Goal: Information Seeking & Learning: Check status

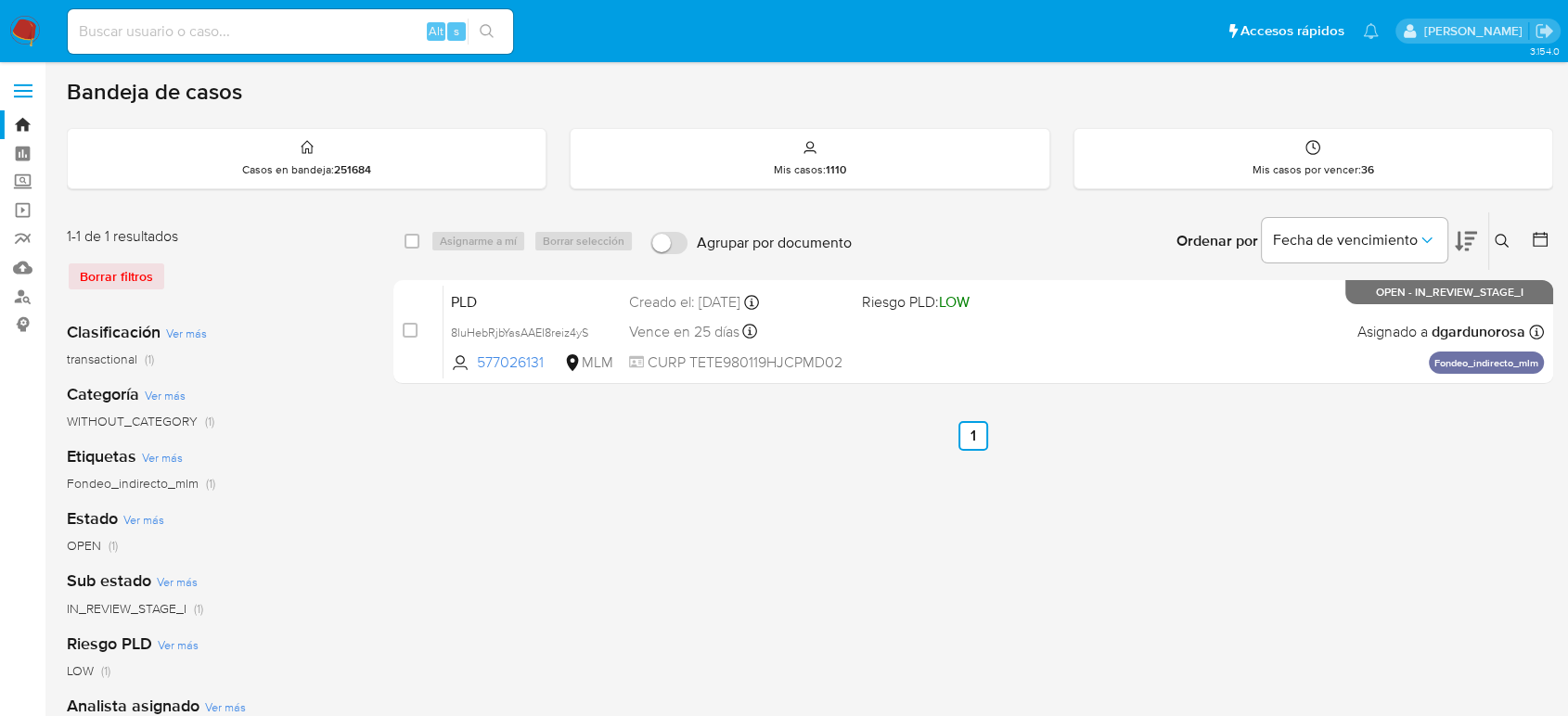
drag, startPoint x: 23, startPoint y: 90, endPoint x: 38, endPoint y: 122, distance: 35.3
click at [23, 90] on span at bounding box center [24, 90] width 19 height 3
click at [0, 0] on input "checkbox" at bounding box center [0, 0] width 0 height 0
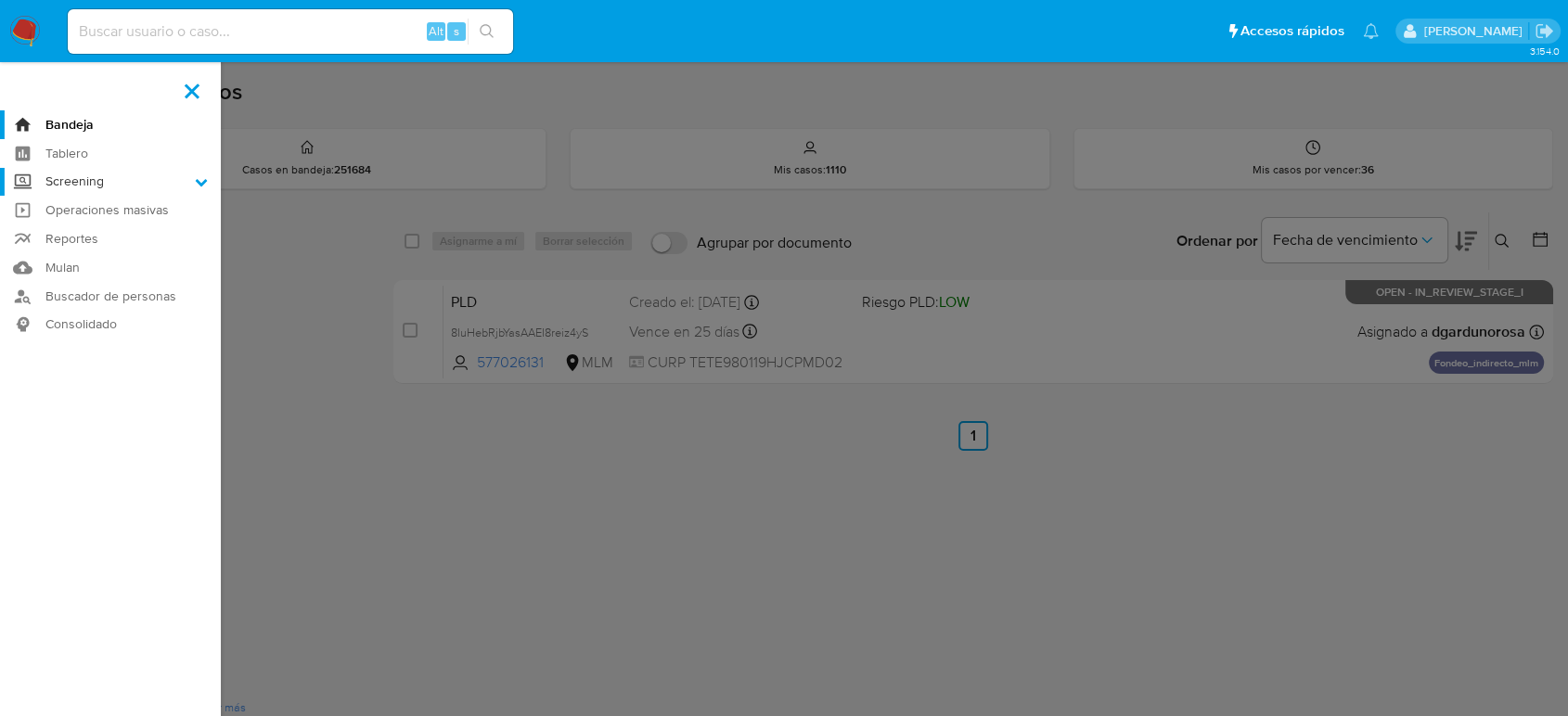
click at [62, 173] on label "Screening" at bounding box center [110, 182] width 220 height 29
click at [0, 0] on input "Screening" at bounding box center [0, 0] width 0 height 0
click at [107, 252] on link "Herramientas" at bounding box center [110, 254] width 220 height 24
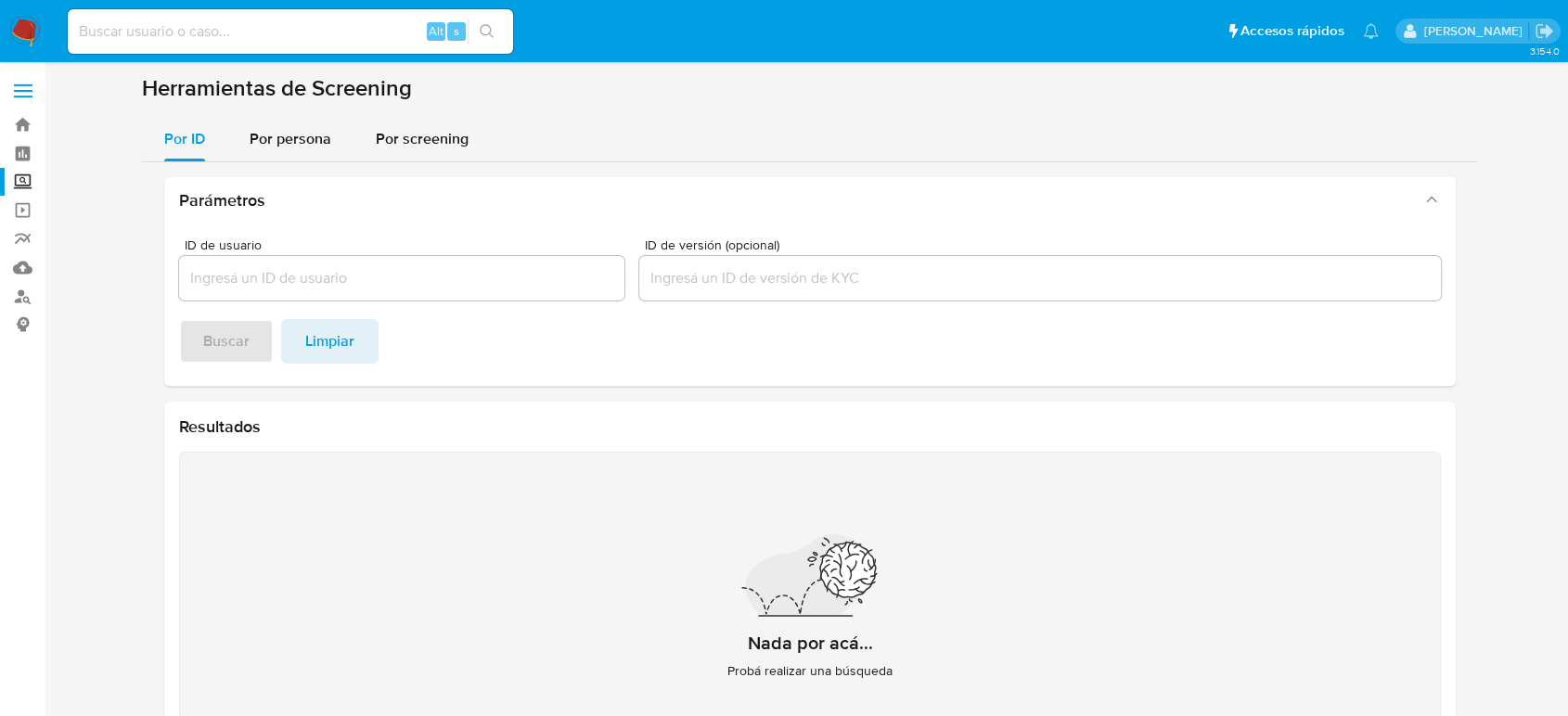
click at [289, 169] on div "Parámetros ID de usuario ID de versión (opcional) Buscar Limpiar Resultados Nad…" at bounding box center [810, 483] width 1336 height 643
click at [297, 146] on span "Por persona" at bounding box center [290, 138] width 82 height 22
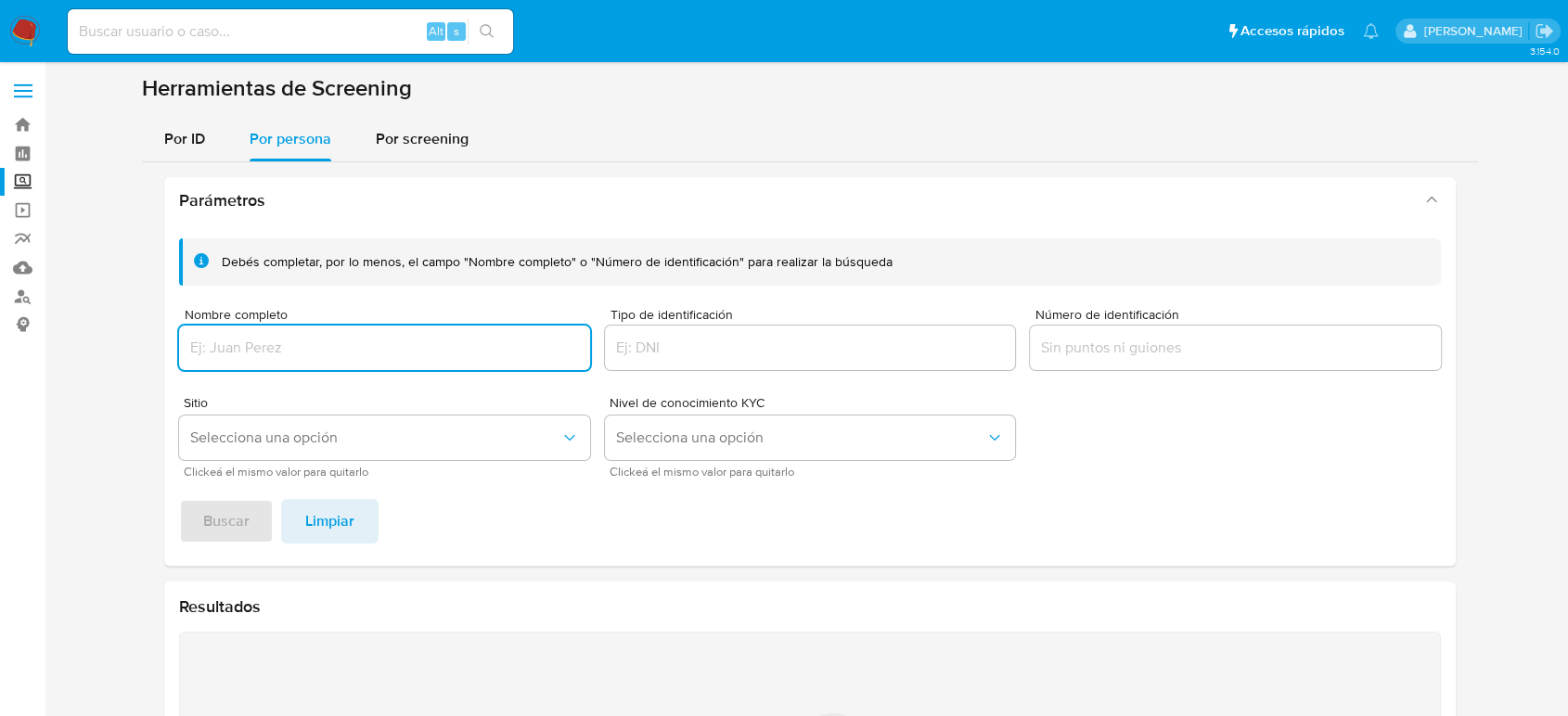
click at [277, 357] on input "Nombre completo" at bounding box center [384, 348] width 411 height 24
click at [211, 510] on span "Buscar" at bounding box center [226, 521] width 46 height 41
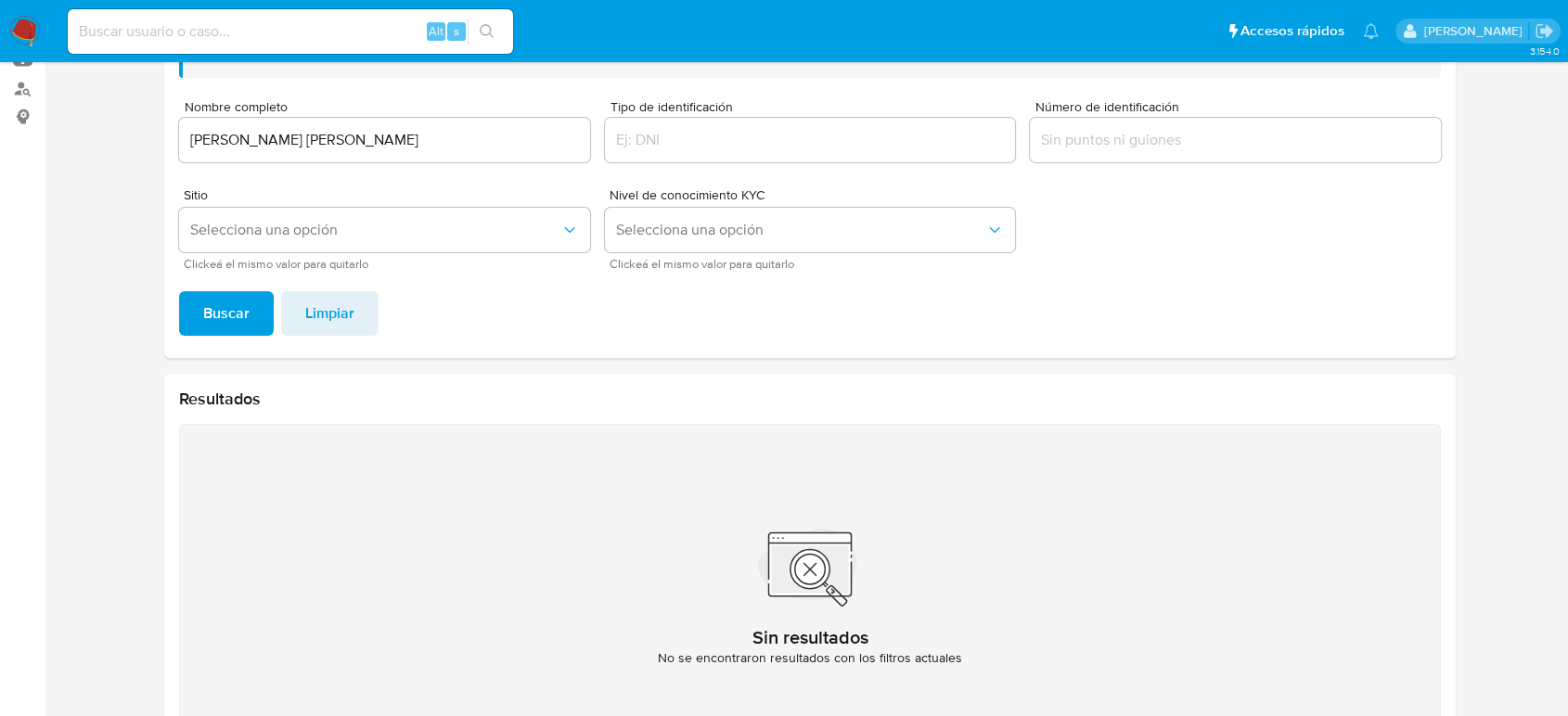
scroll to position [74, 0]
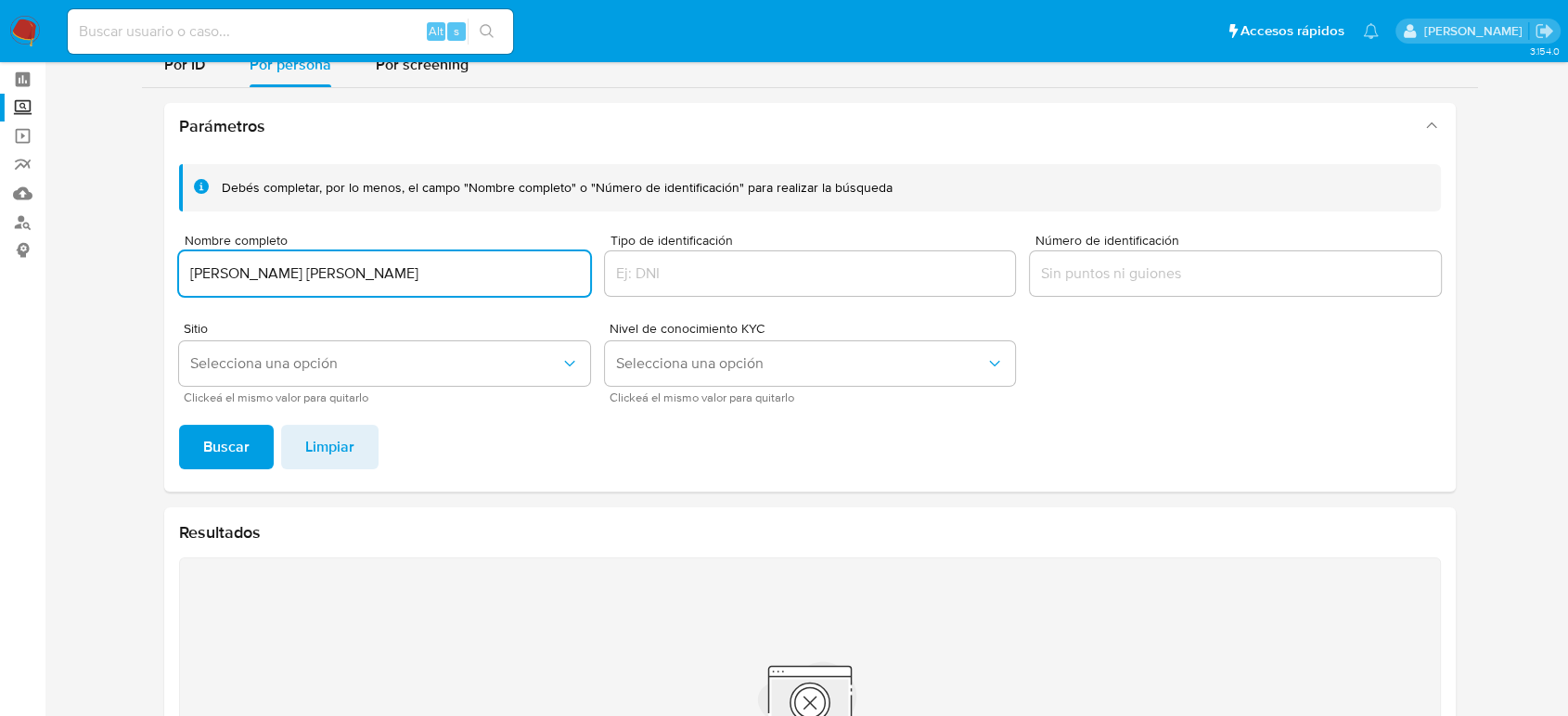
drag, startPoint x: 400, startPoint y: 263, endPoint x: 0, endPoint y: 266, distance: 400.0
click at [0, 271] on section "Bandeja Tablero Screening Búsqueda en Listas Watchlist Herramientas Operaciones…" at bounding box center [784, 424] width 1568 height 998
click at [211, 443] on span "Buscar" at bounding box center [226, 447] width 46 height 41
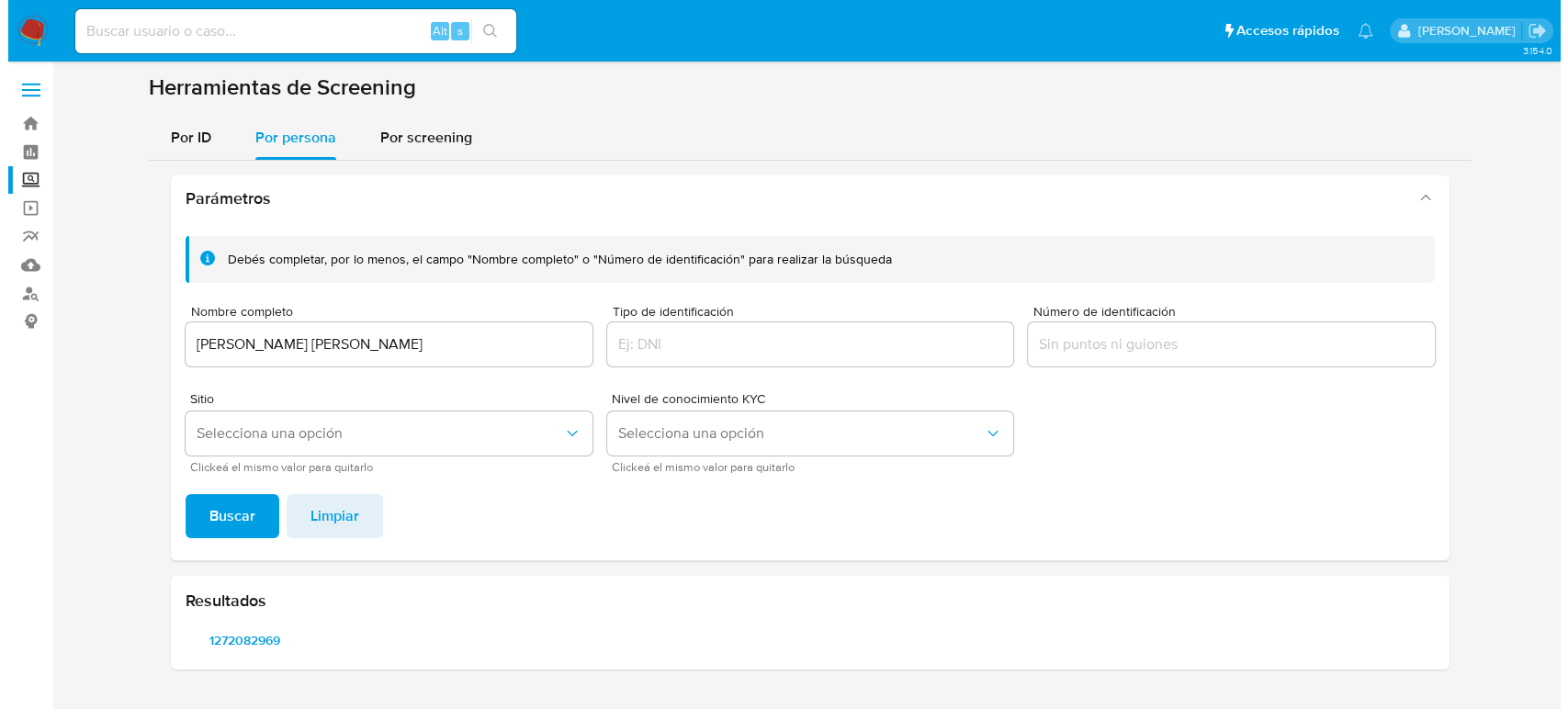
scroll to position [0, 0]
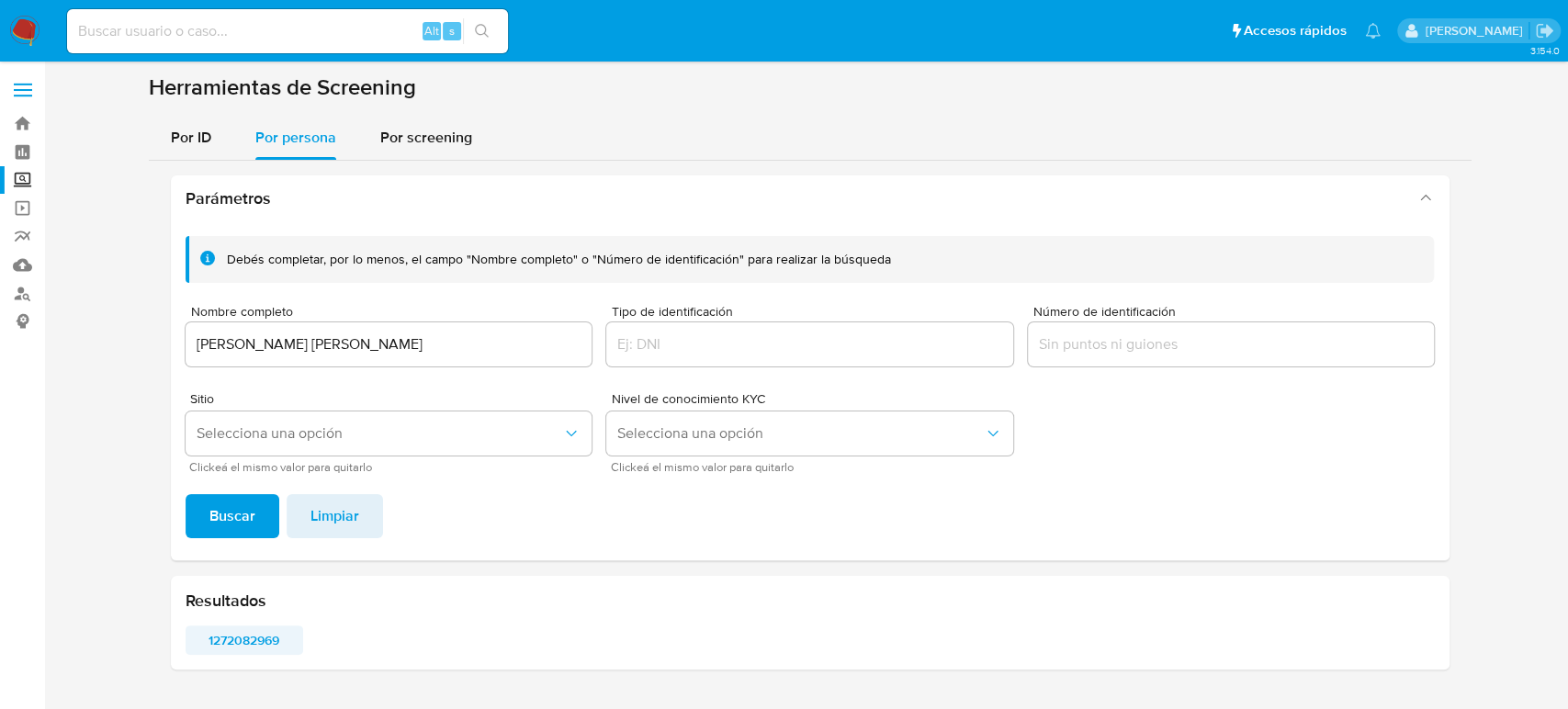
click at [249, 636] on span "1272082969" at bounding box center [245, 640] width 92 height 26
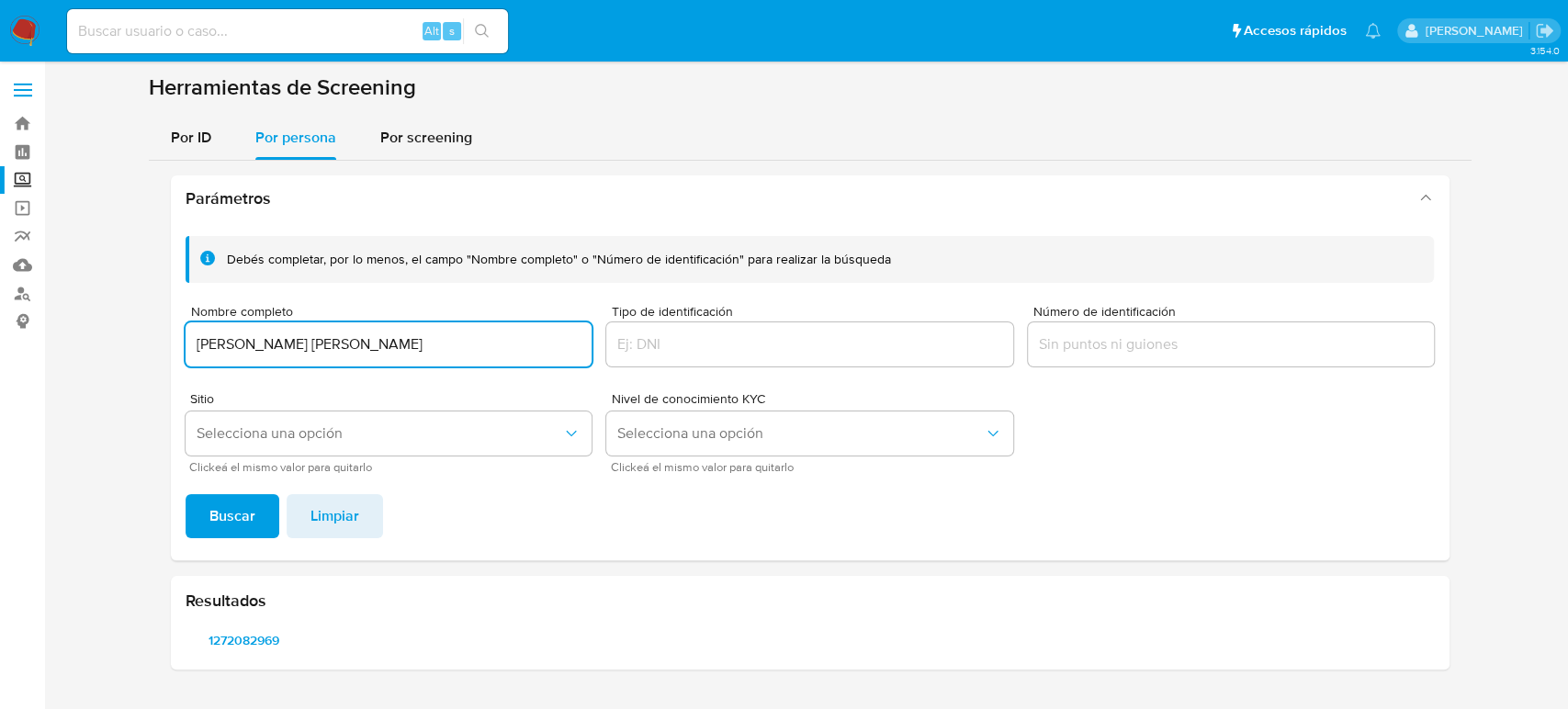
drag, startPoint x: 456, startPoint y: 342, endPoint x: 38, endPoint y: 342, distance: 418.0
click at [38, 342] on section "Bandeja Tablero Screening Búsqueda en Listas Watchlist Herramientas Operaciones…" at bounding box center [784, 354] width 1568 height 709
click at [186, 494] on button "Buscar" at bounding box center [232, 516] width 93 height 44
click at [209, 627] on span "1122433425" at bounding box center [245, 640] width 92 height 26
drag, startPoint x: 428, startPoint y: 336, endPoint x: 77, endPoint y: 336, distance: 351.0
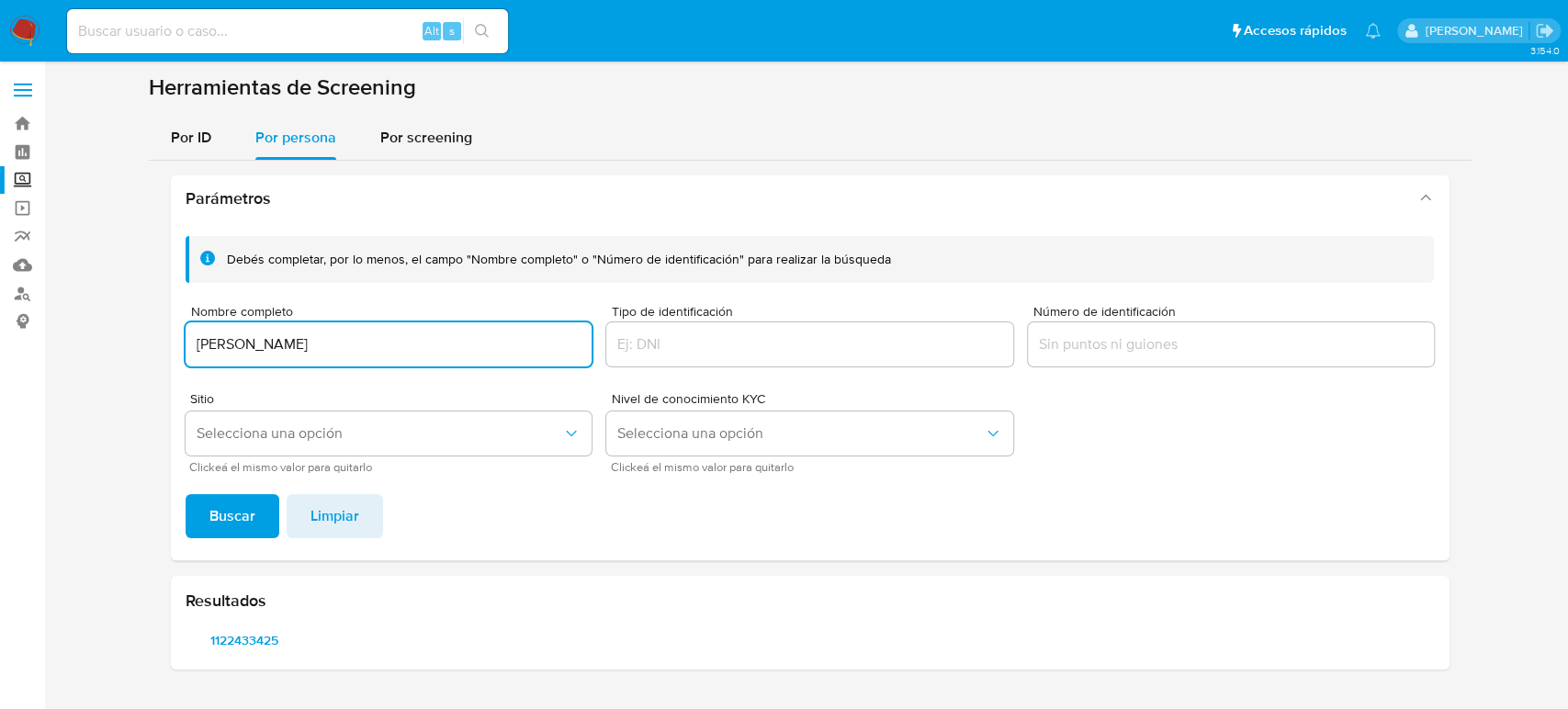
click at [77, 336] on section at bounding box center [810, 379] width 1488 height 611
type input "GRISELDA DEL CARMEN CRUZ"
click at [259, 509] on button "Buscar" at bounding box center [232, 516] width 93 height 44
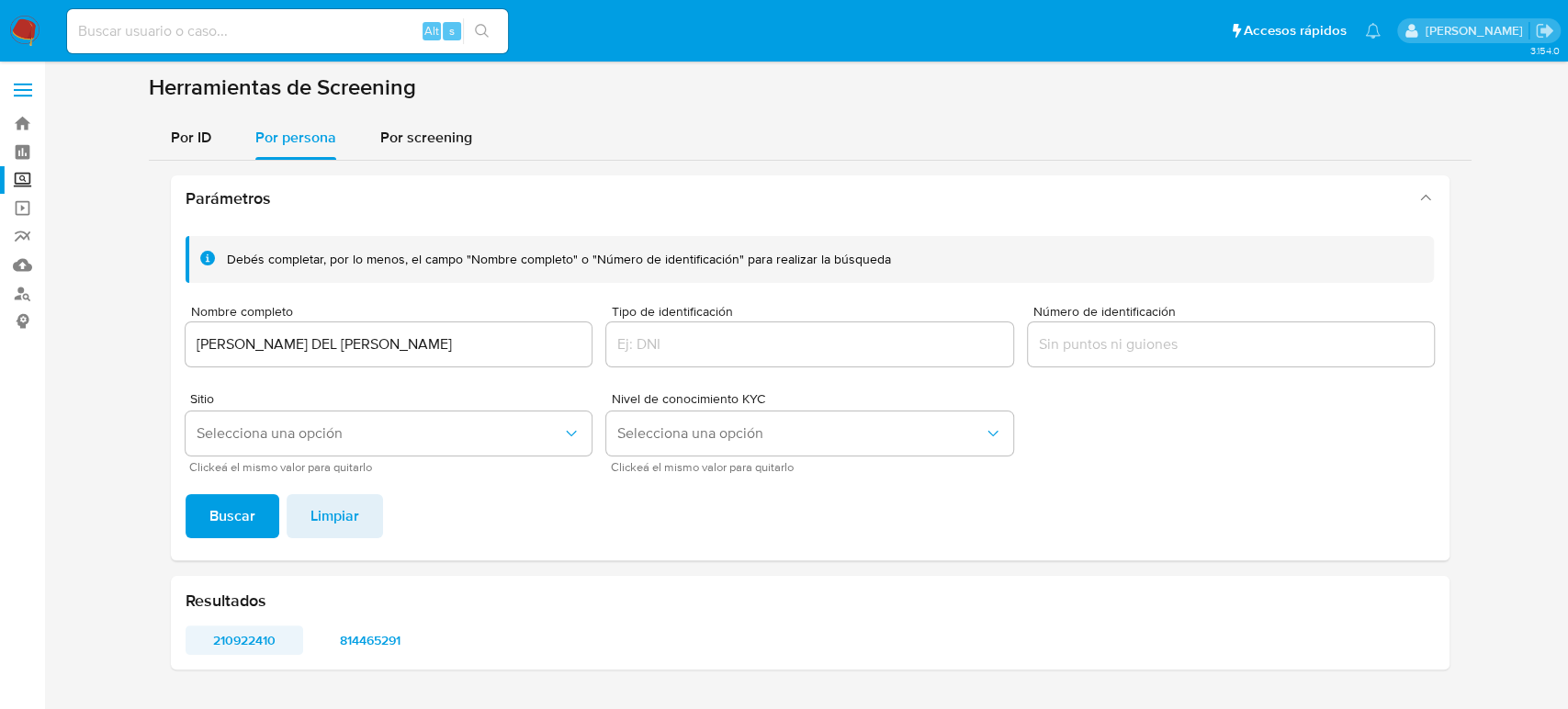
click at [241, 638] on span "210922410" at bounding box center [245, 640] width 92 height 26
click at [361, 630] on span "814465291" at bounding box center [370, 640] width 92 height 26
click at [353, 424] on span "Selecciona una opción" at bounding box center [380, 434] width 367 height 19
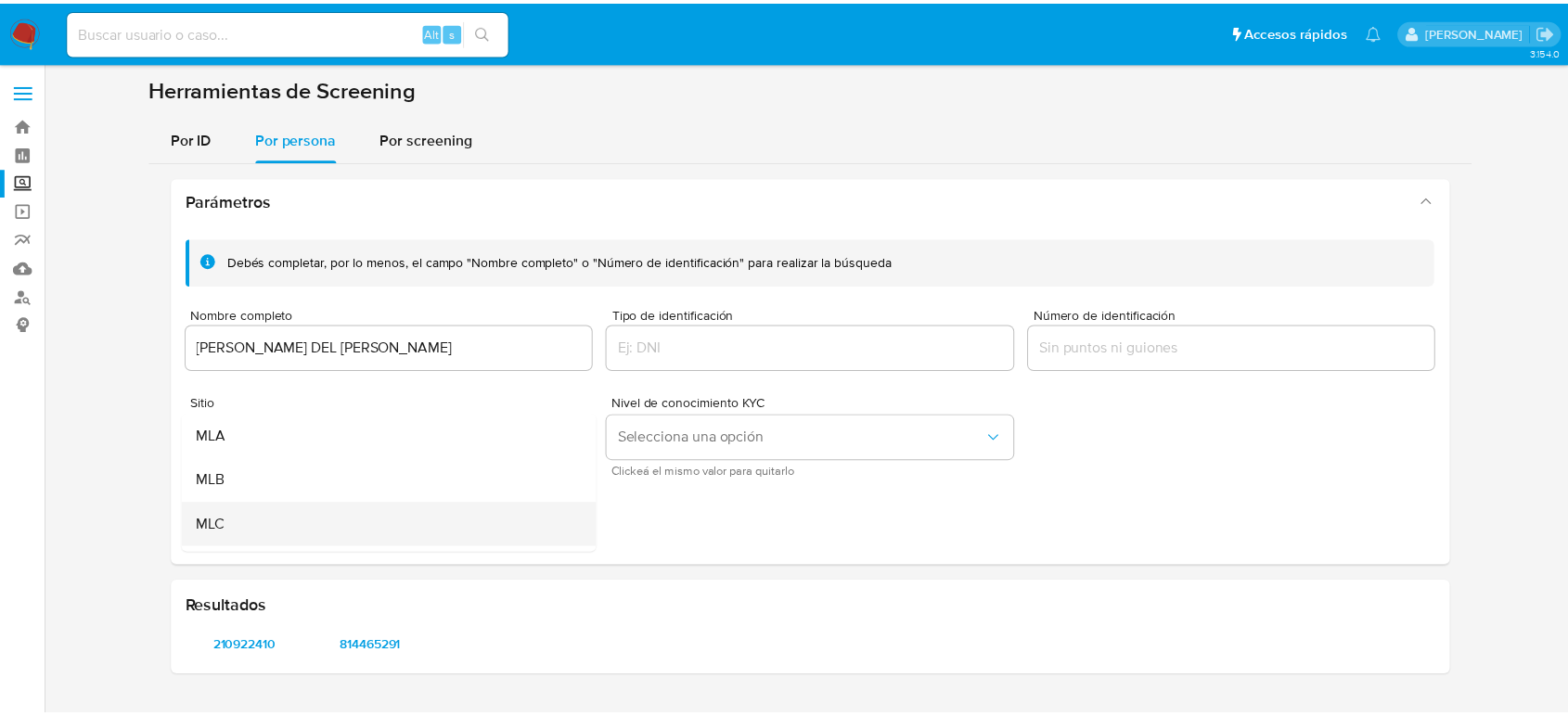
scroll to position [103, 0]
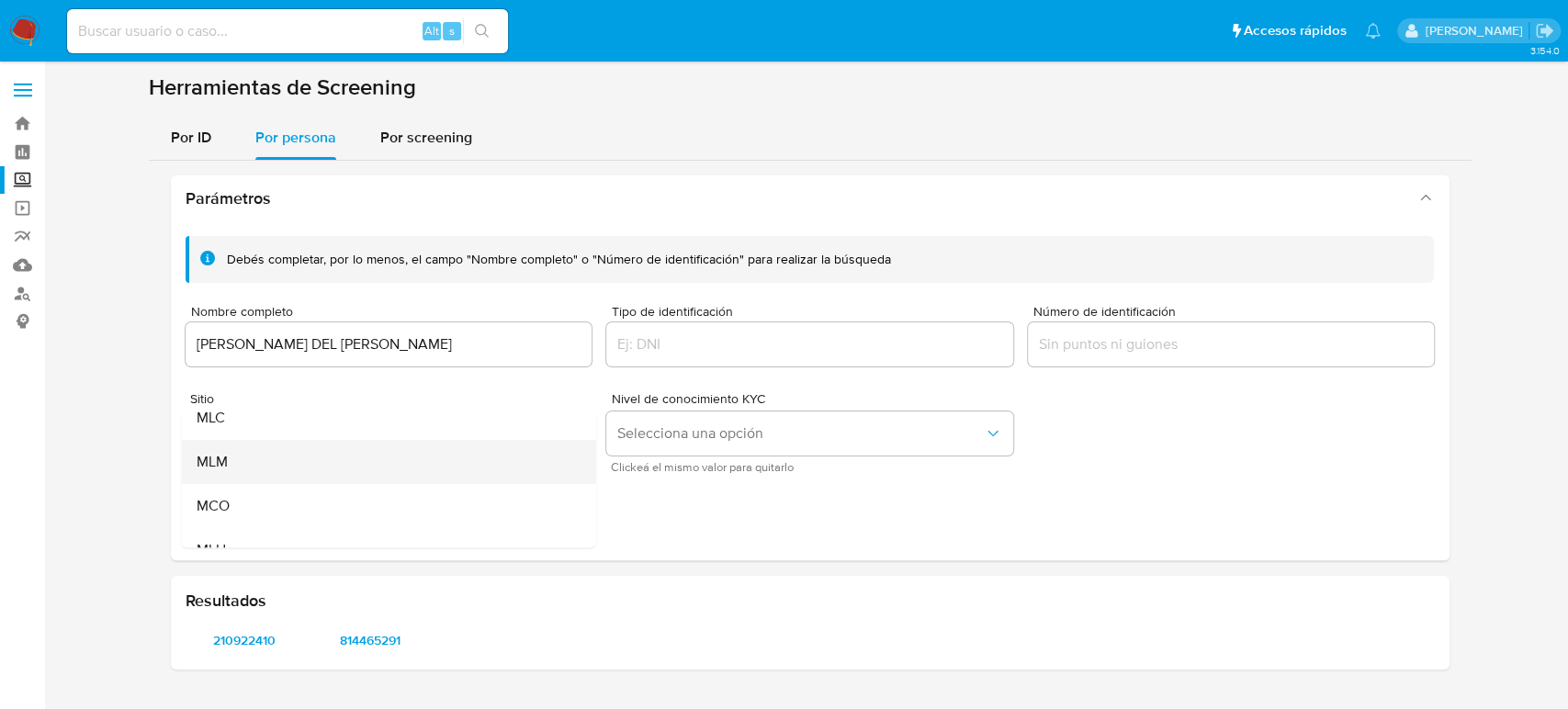
click at [329, 466] on div "MLM" at bounding box center [383, 462] width 374 height 44
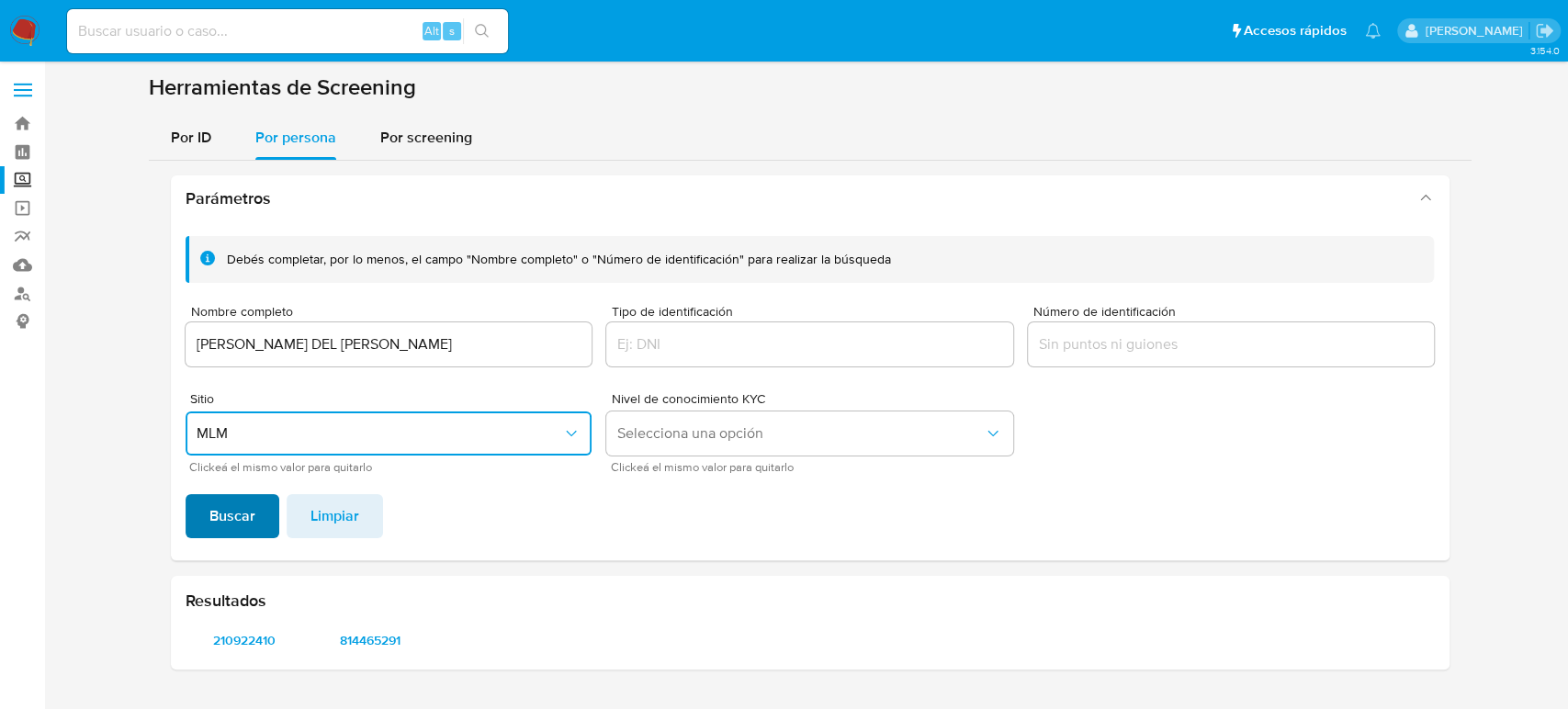
click at [256, 514] on button "Buscar" at bounding box center [232, 516] width 93 height 44
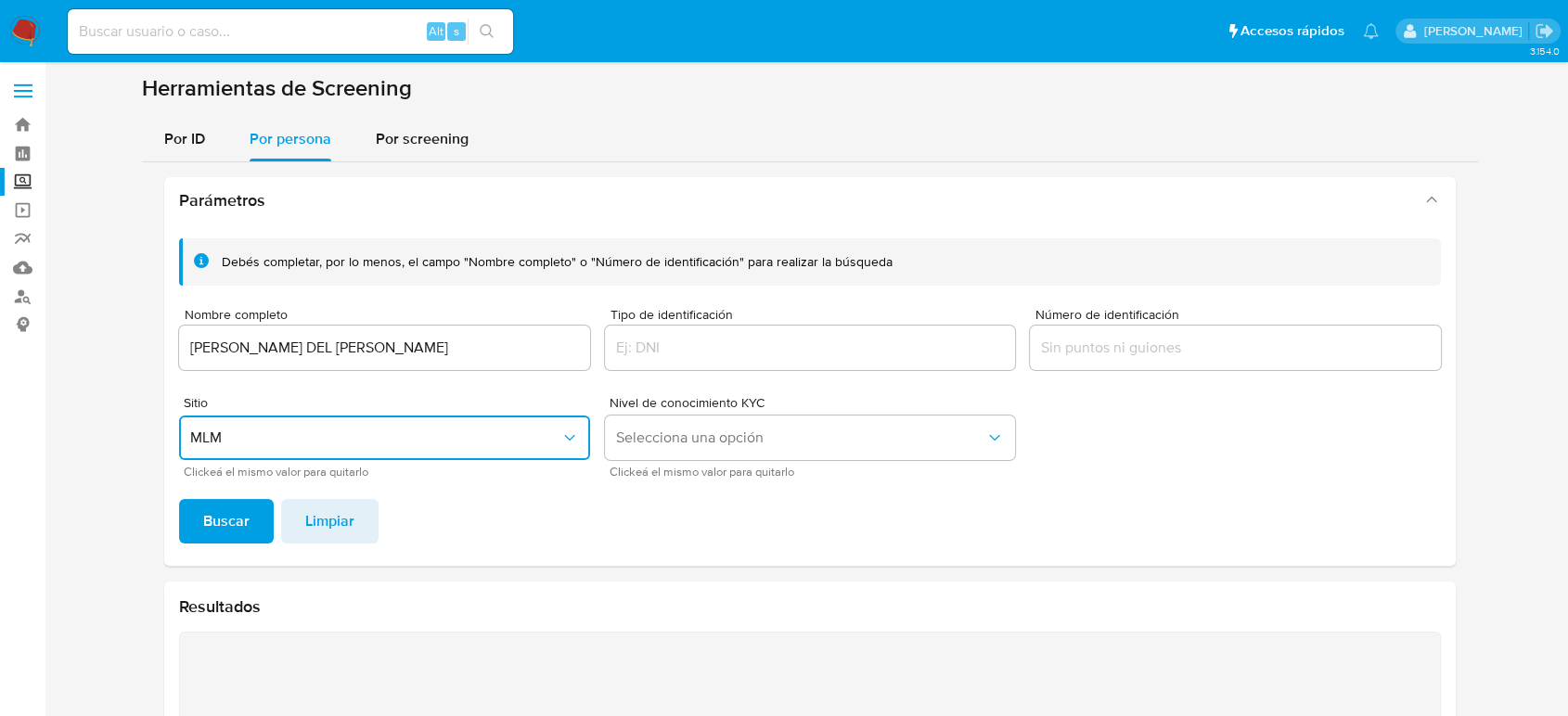
scroll to position [206, 0]
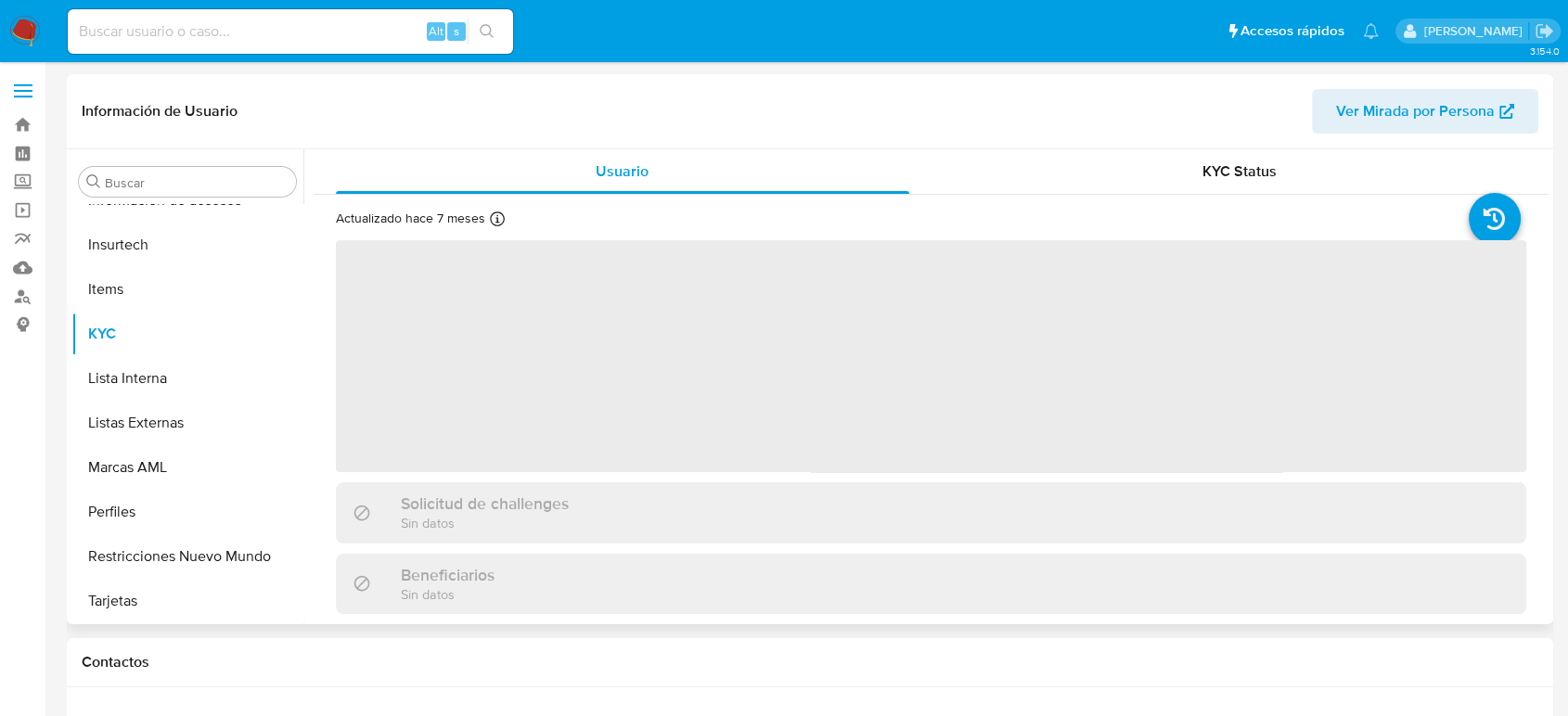
scroll to position [784, 0]
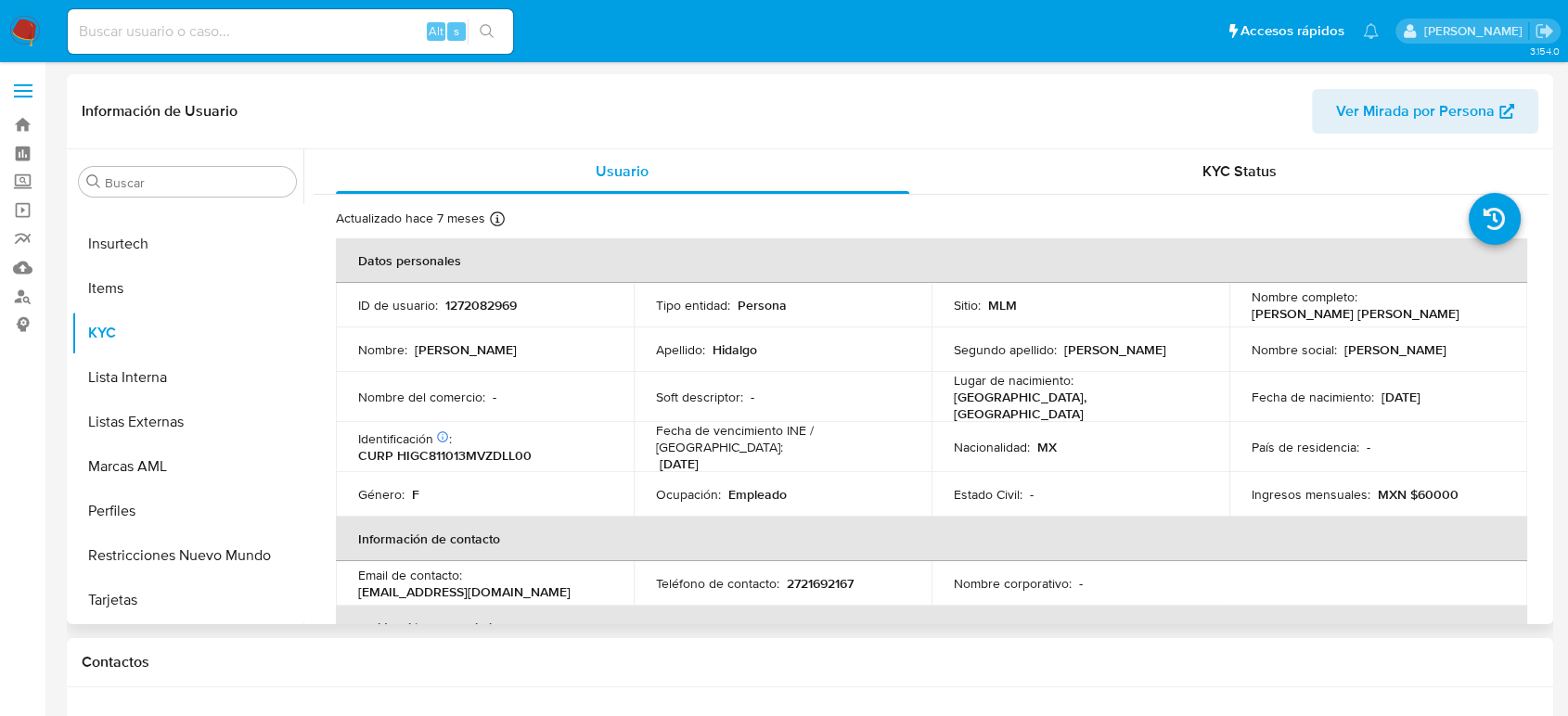
select select "10"
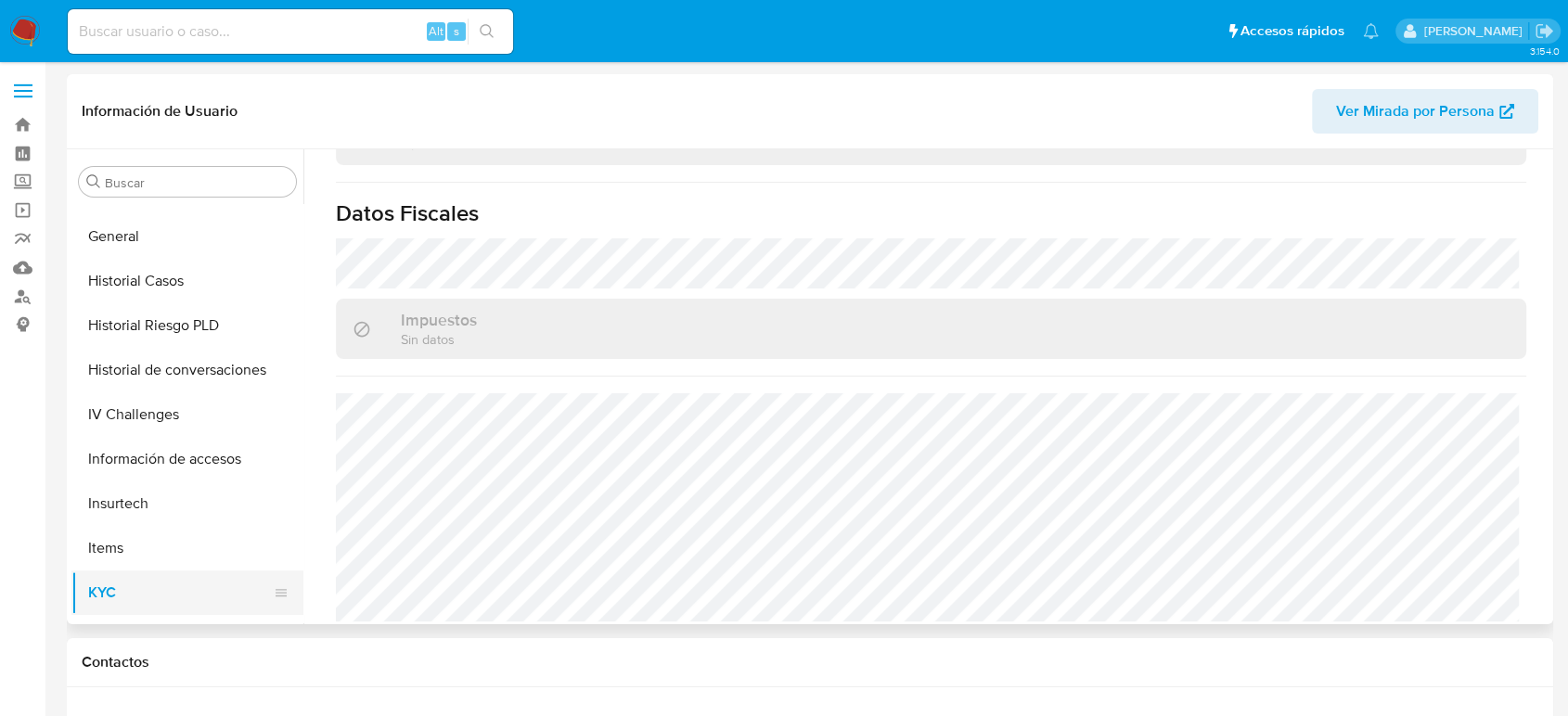
scroll to position [475, 0]
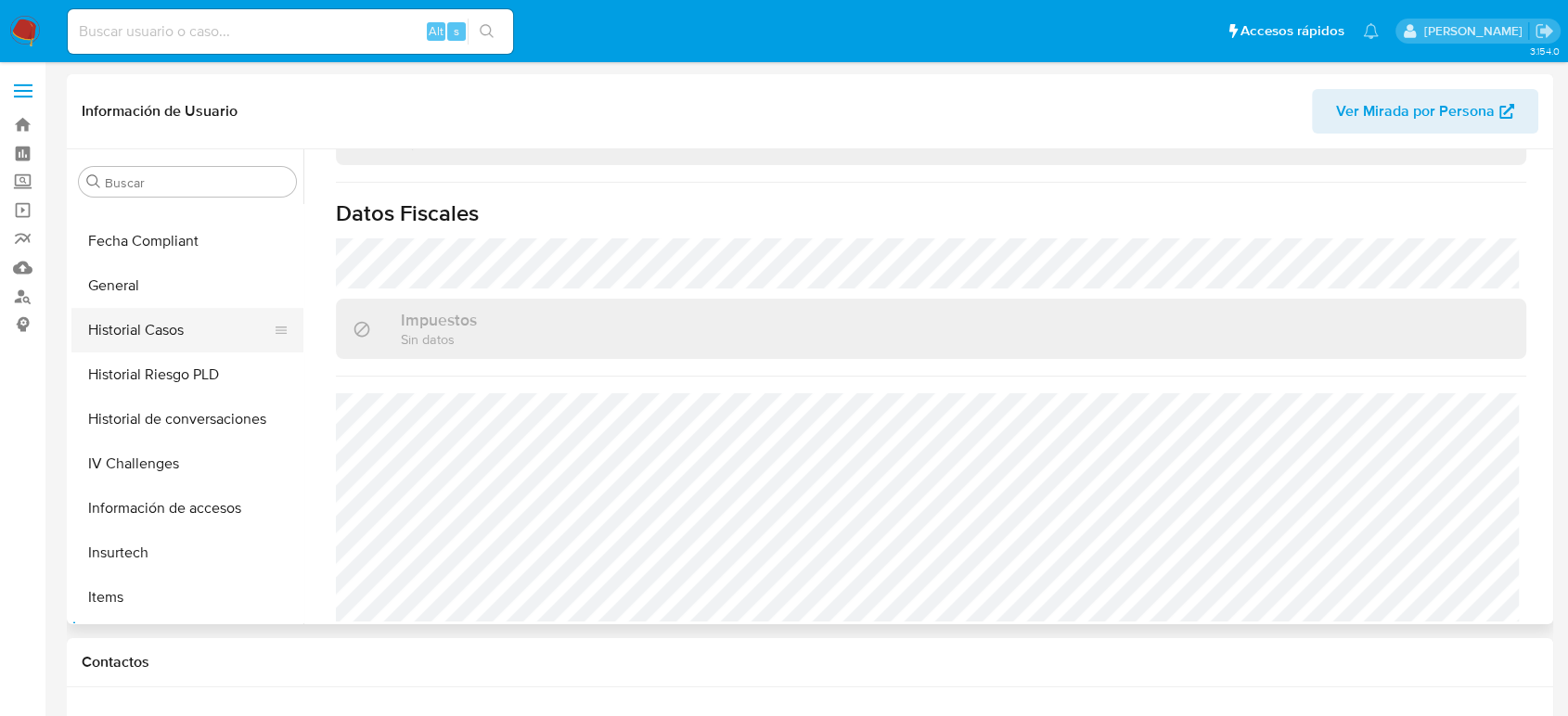
click at [188, 339] on button "Historial Casos" at bounding box center [180, 330] width 217 height 44
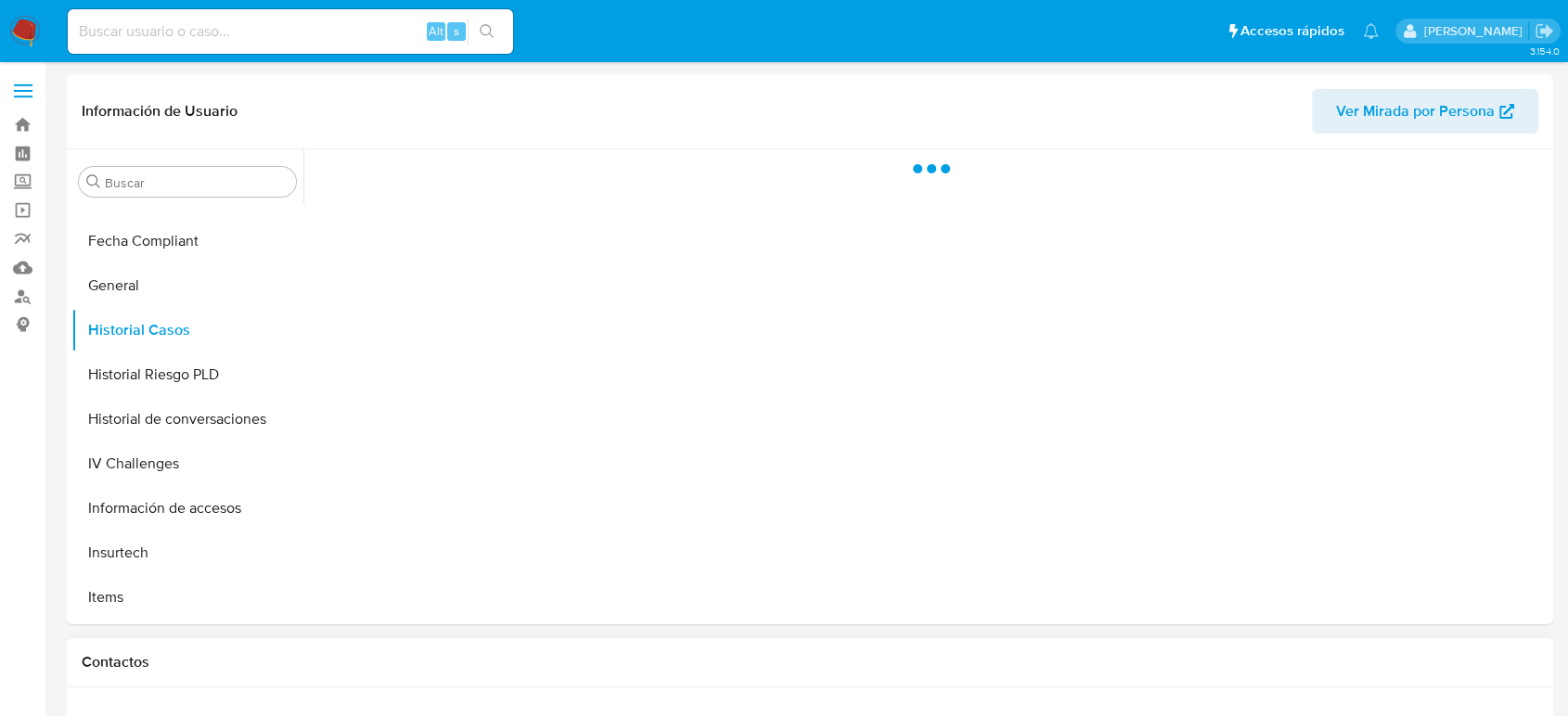
scroll to position [0, 0]
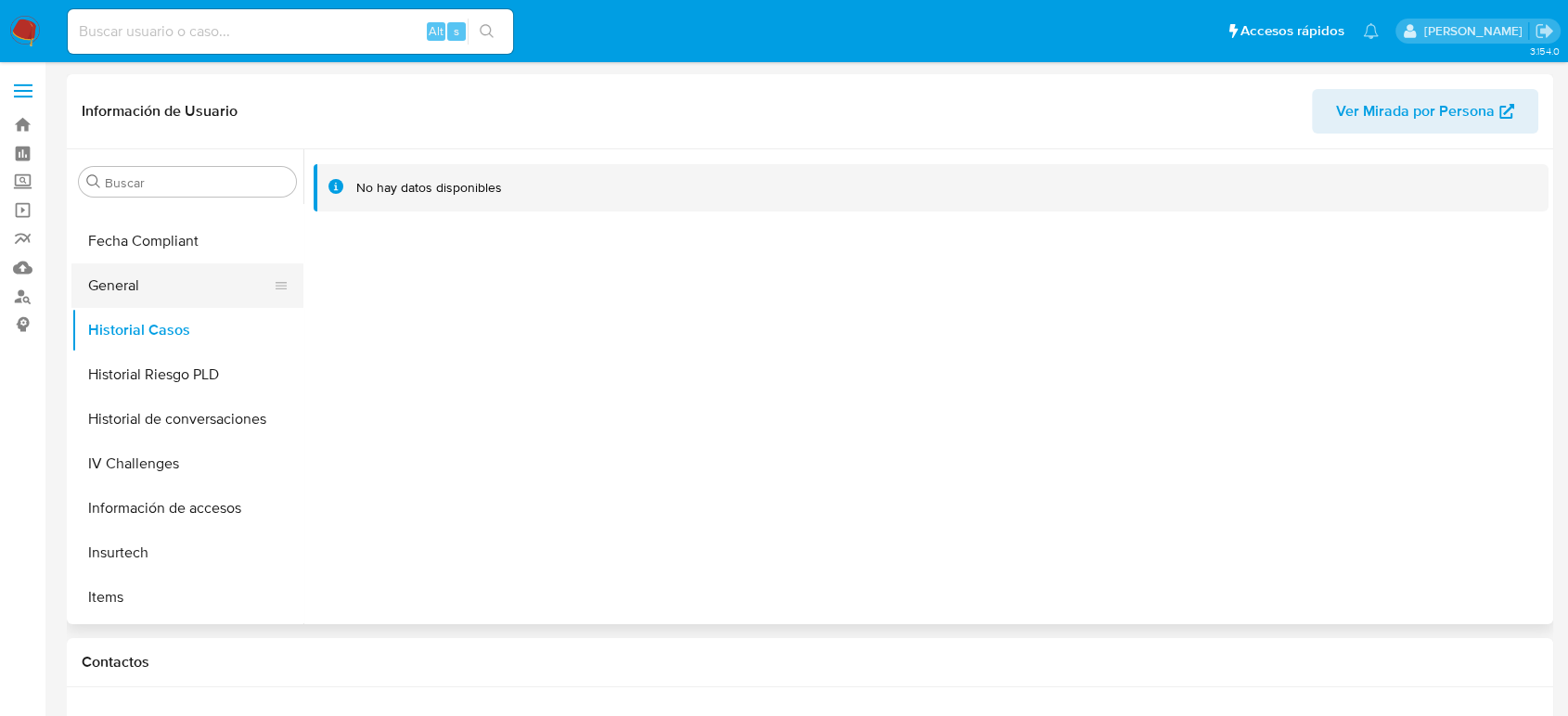
click at [154, 295] on button "General" at bounding box center [180, 285] width 217 height 44
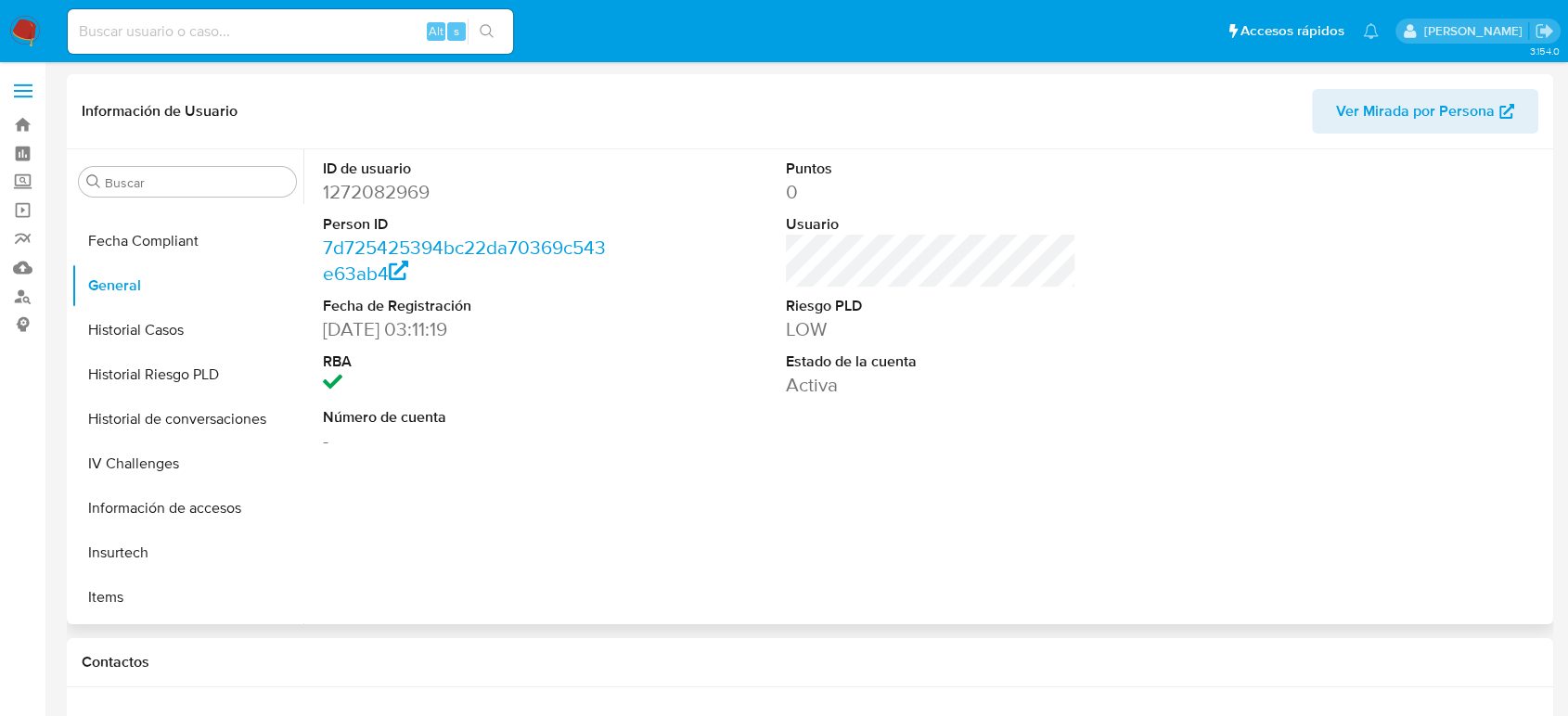
click at [398, 198] on dd "1272082969" at bounding box center [468, 192] width 290 height 26
click at [398, 199] on dd "1272082969" at bounding box center [468, 192] width 290 height 26
copy dd "1272082969"
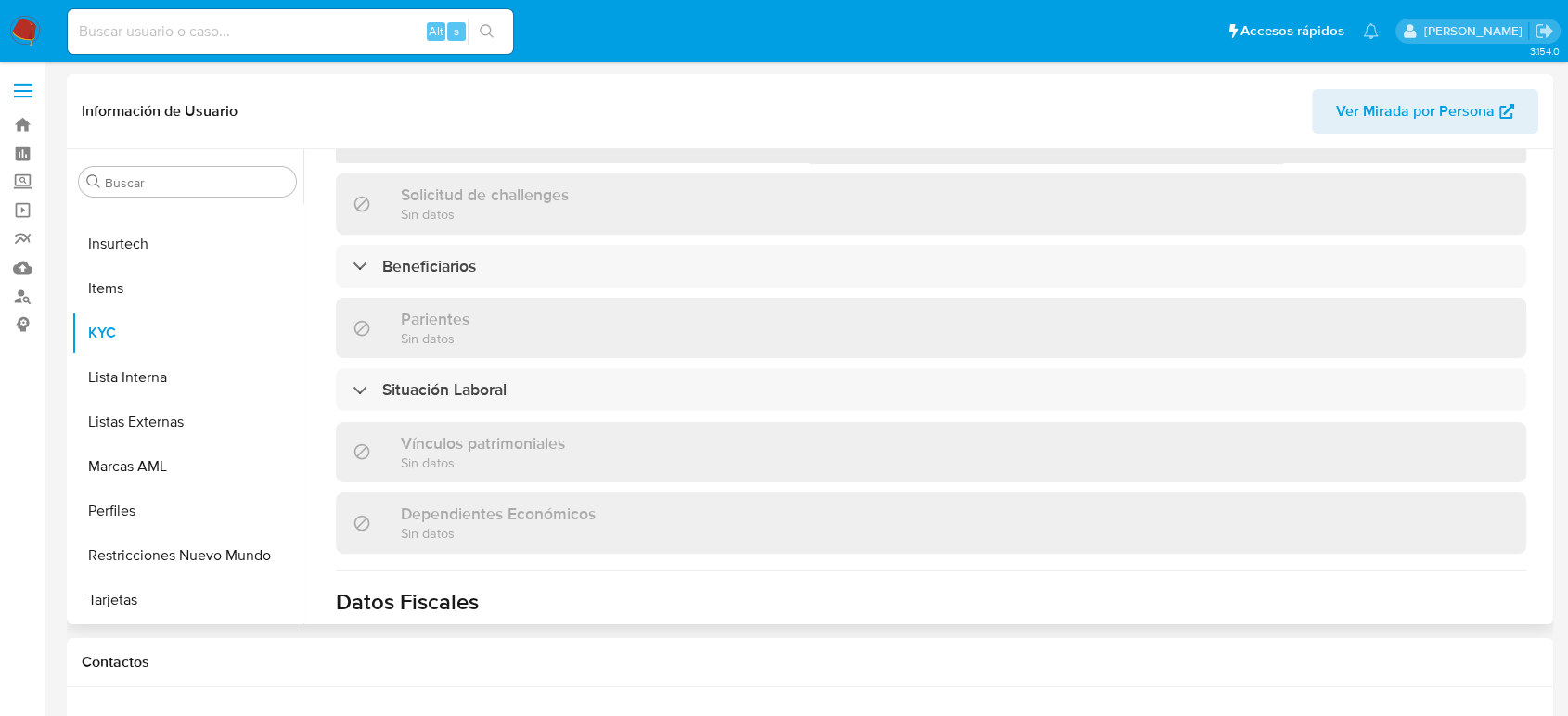
scroll to position [103, 0]
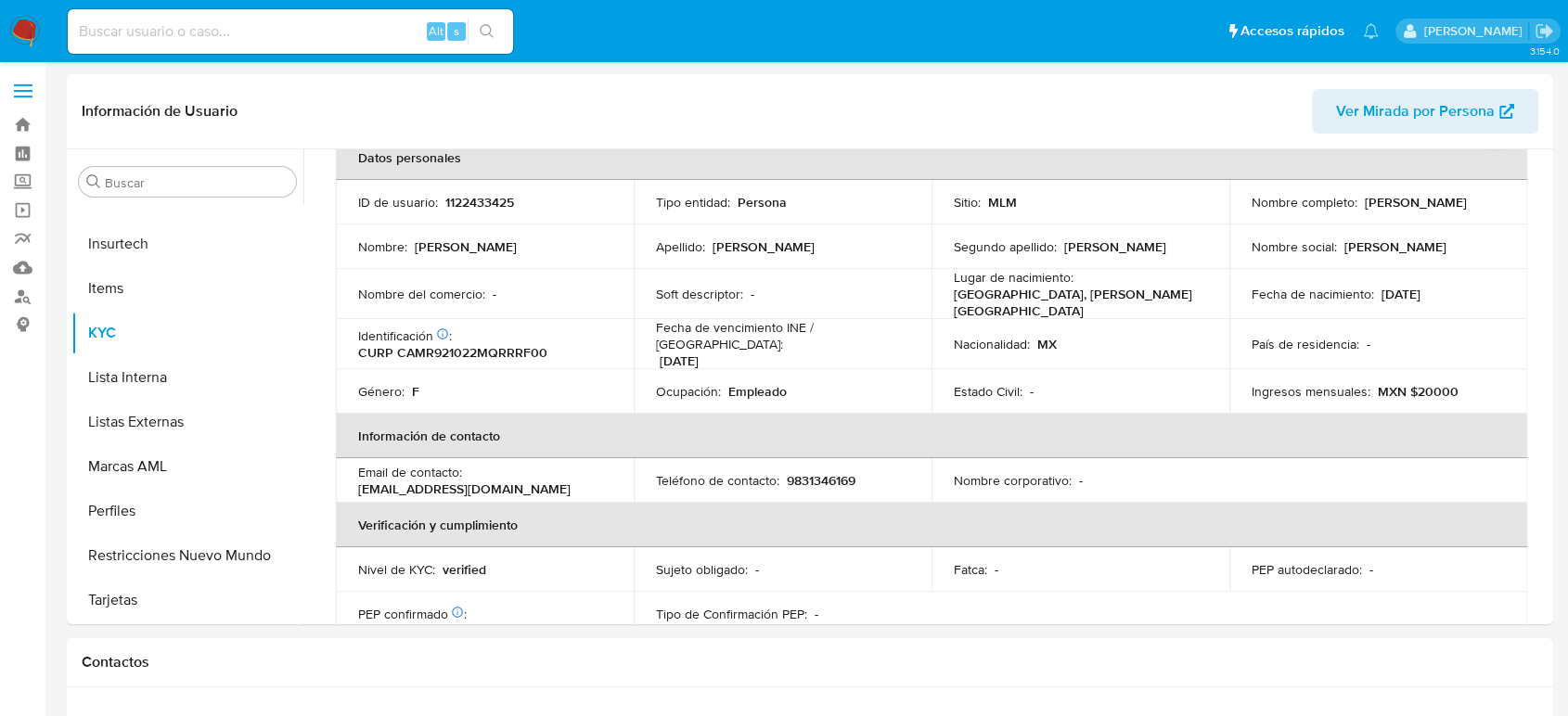
select select "10"
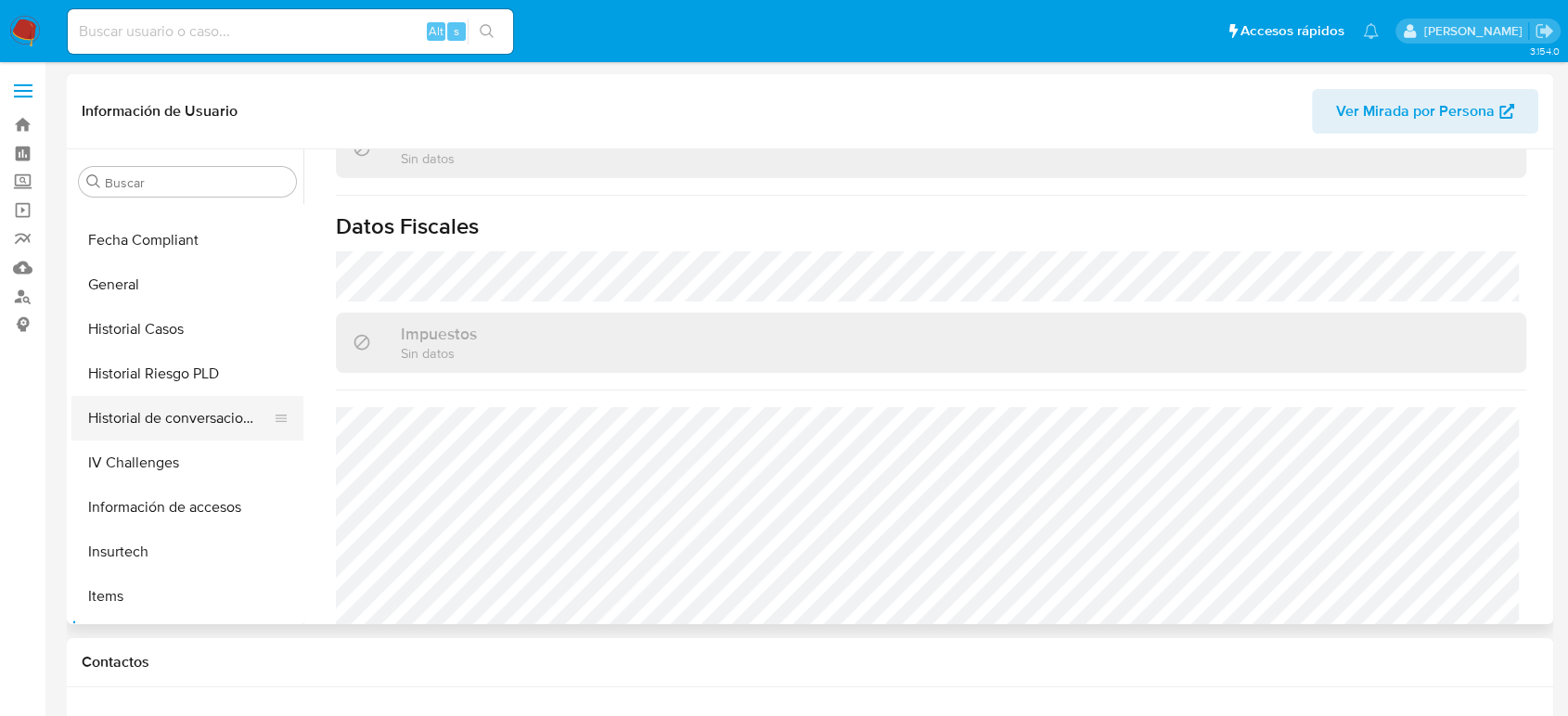
scroll to position [475, 0]
drag, startPoint x: 142, startPoint y: 338, endPoint x: 293, endPoint y: 394, distance: 161.0
click at [142, 338] on button "Historial Casos" at bounding box center [188, 330] width 232 height 44
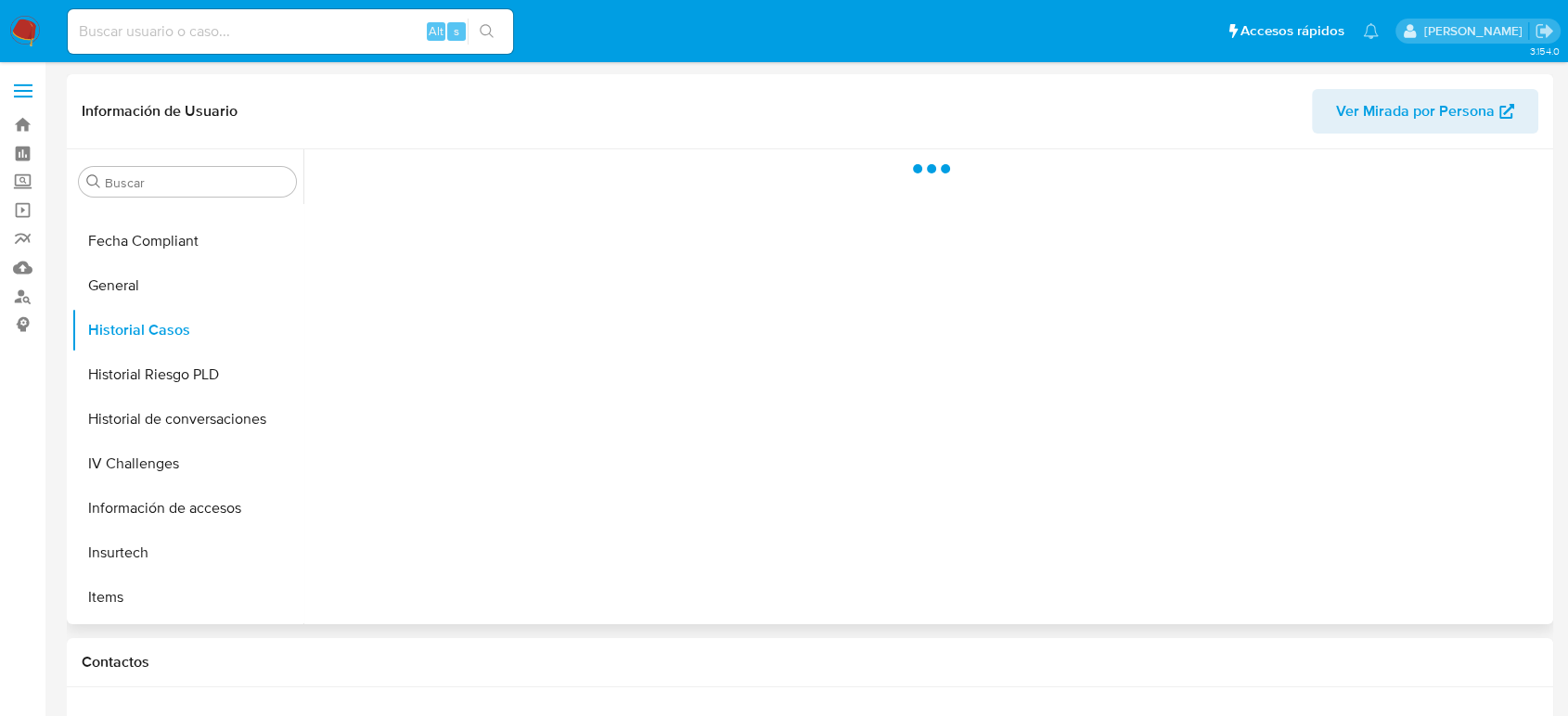
scroll to position [0, 0]
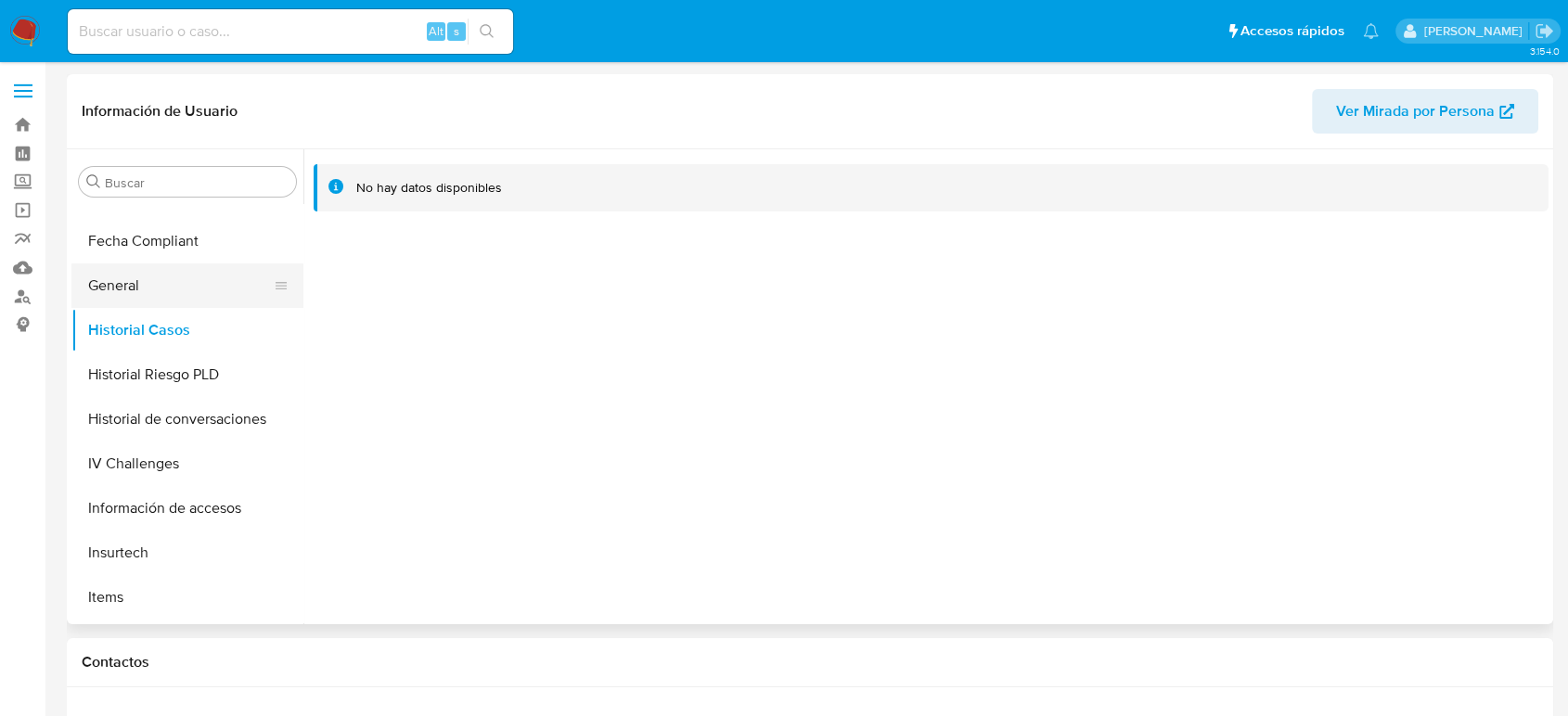
click at [157, 285] on button "General" at bounding box center [180, 285] width 217 height 44
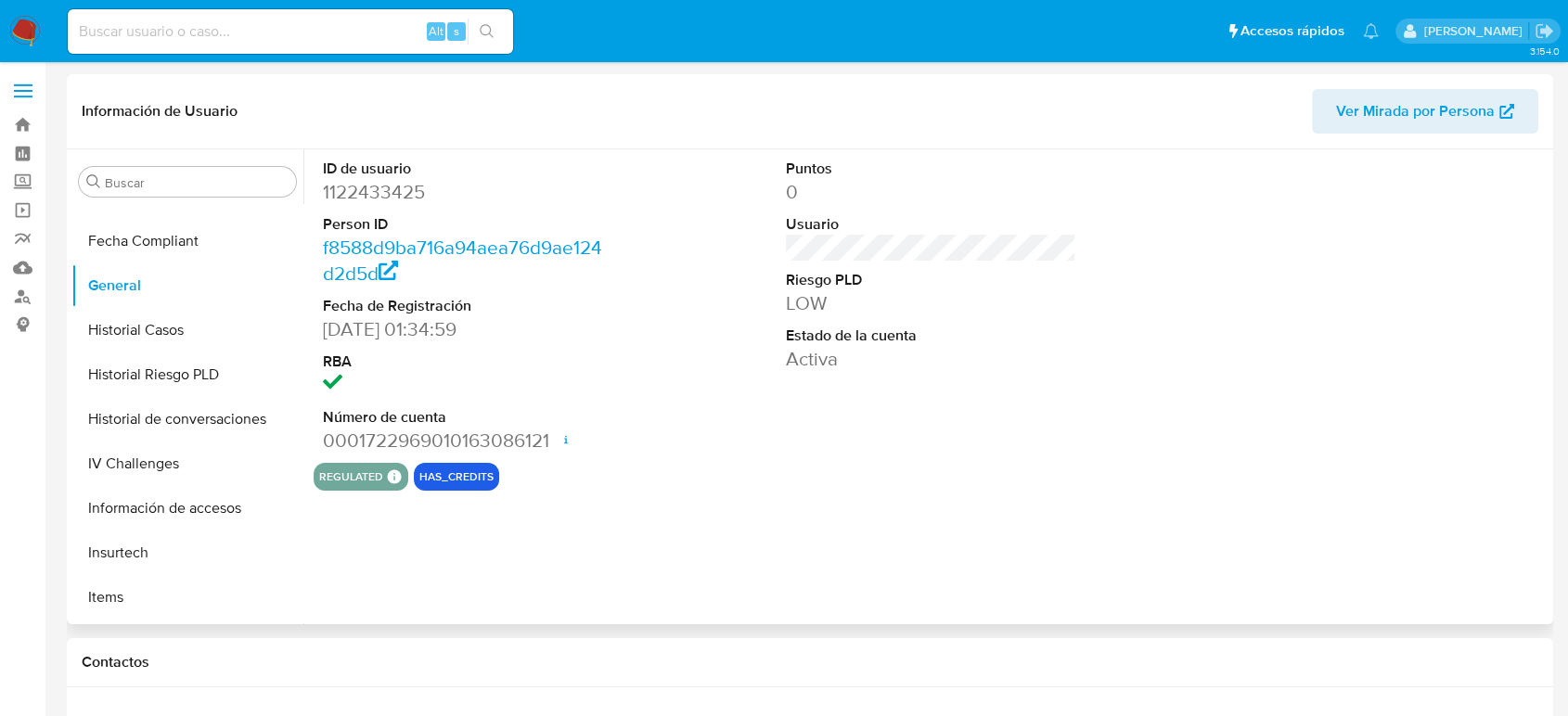
click at [385, 186] on dd "1122433425" at bounding box center [468, 192] width 290 height 26
copy dd "1122433425"
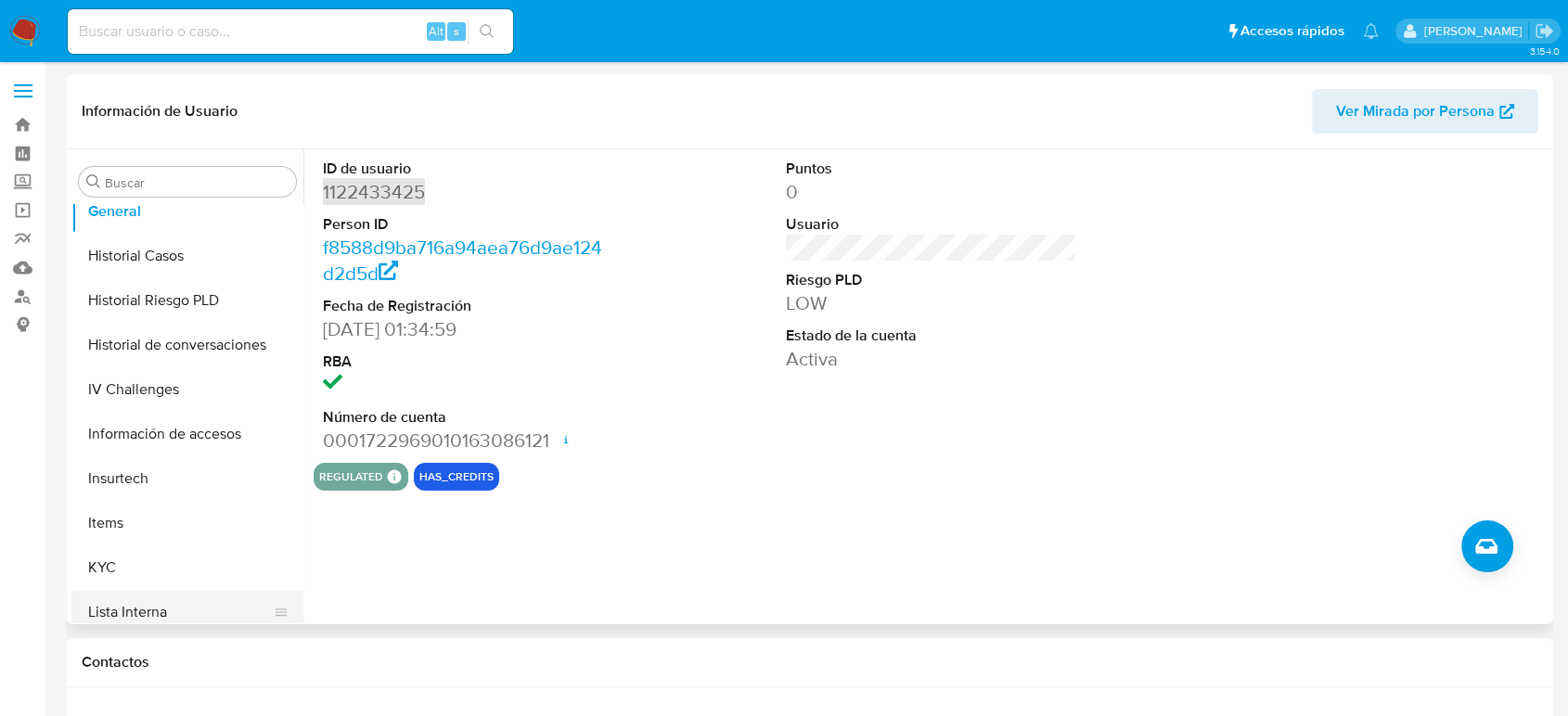
scroll to position [681, 0]
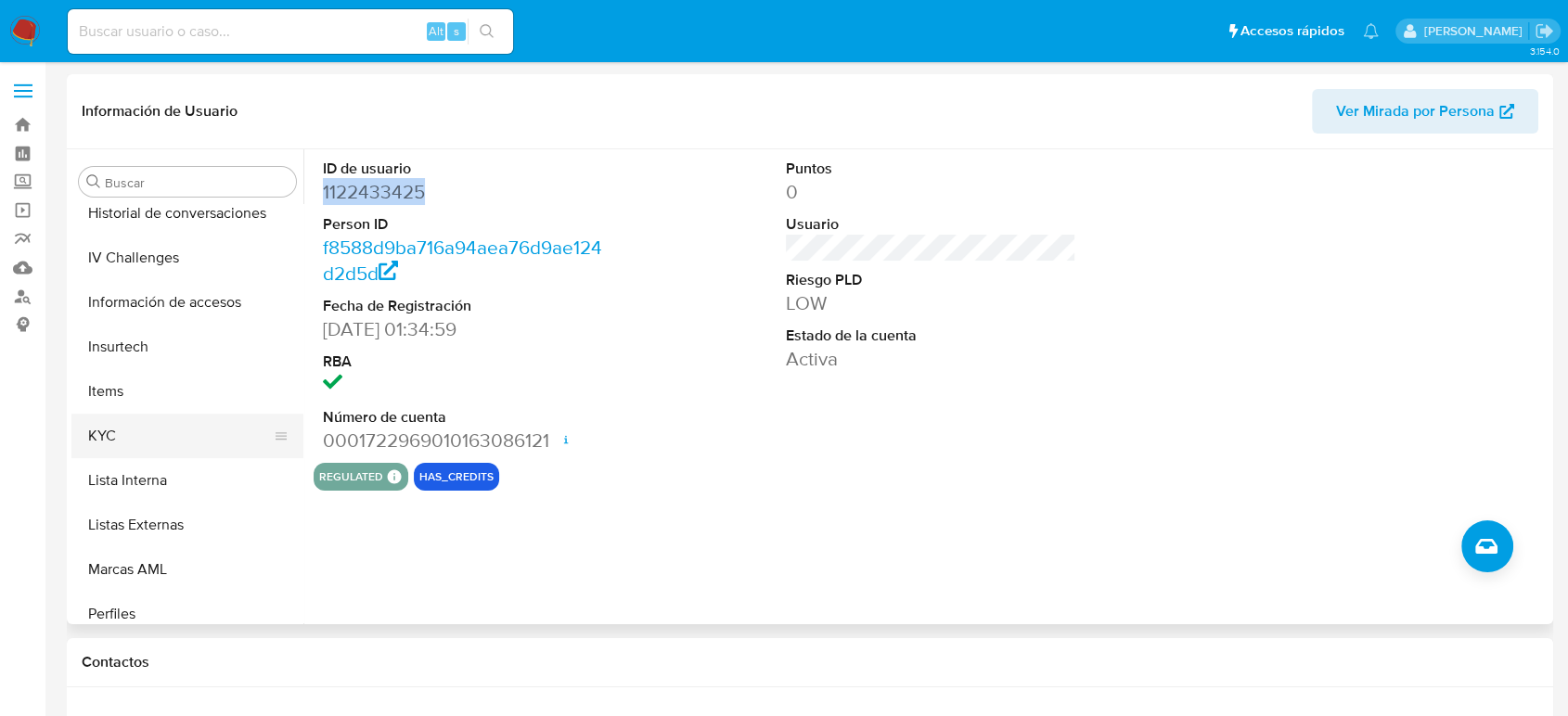
click at [129, 447] on button "KYC" at bounding box center [180, 435] width 217 height 44
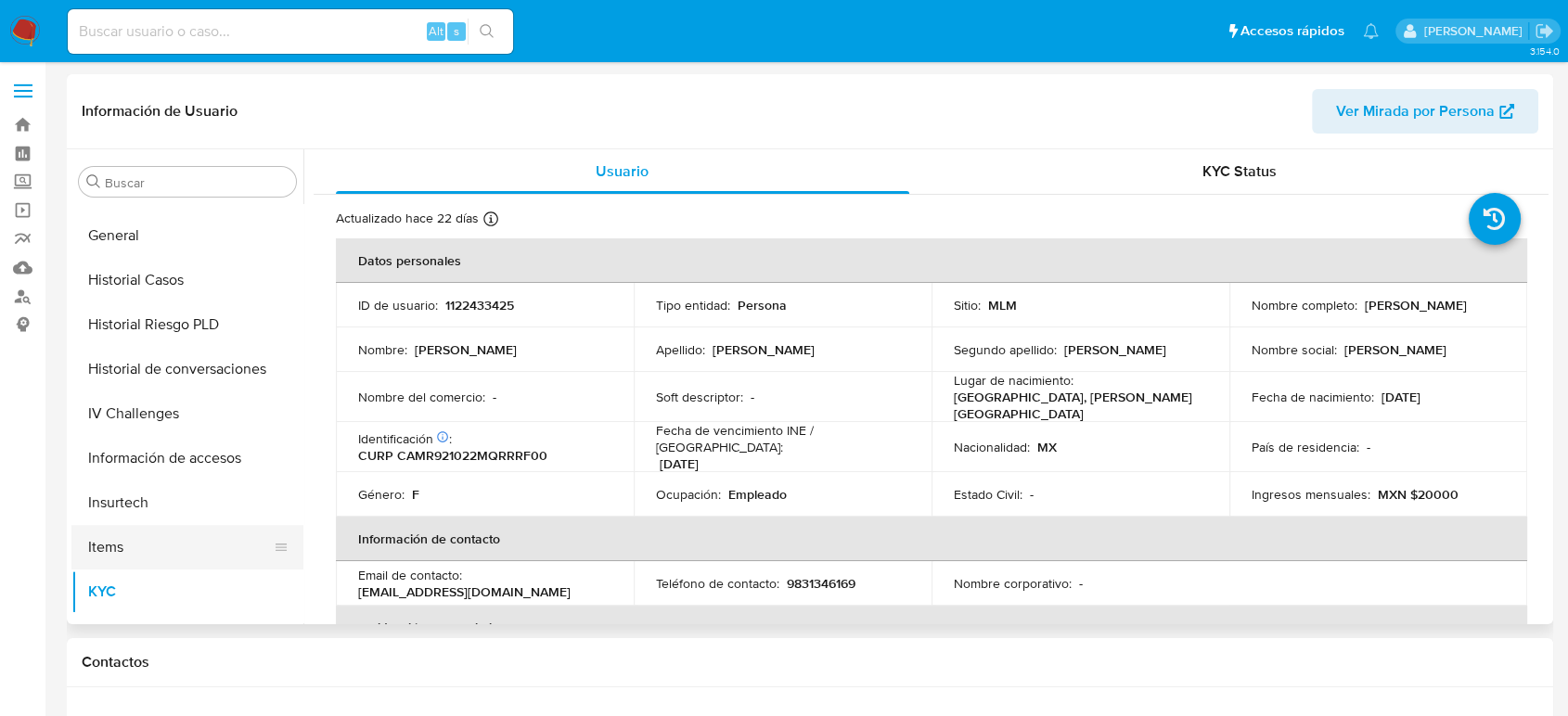
scroll to position [371, 0]
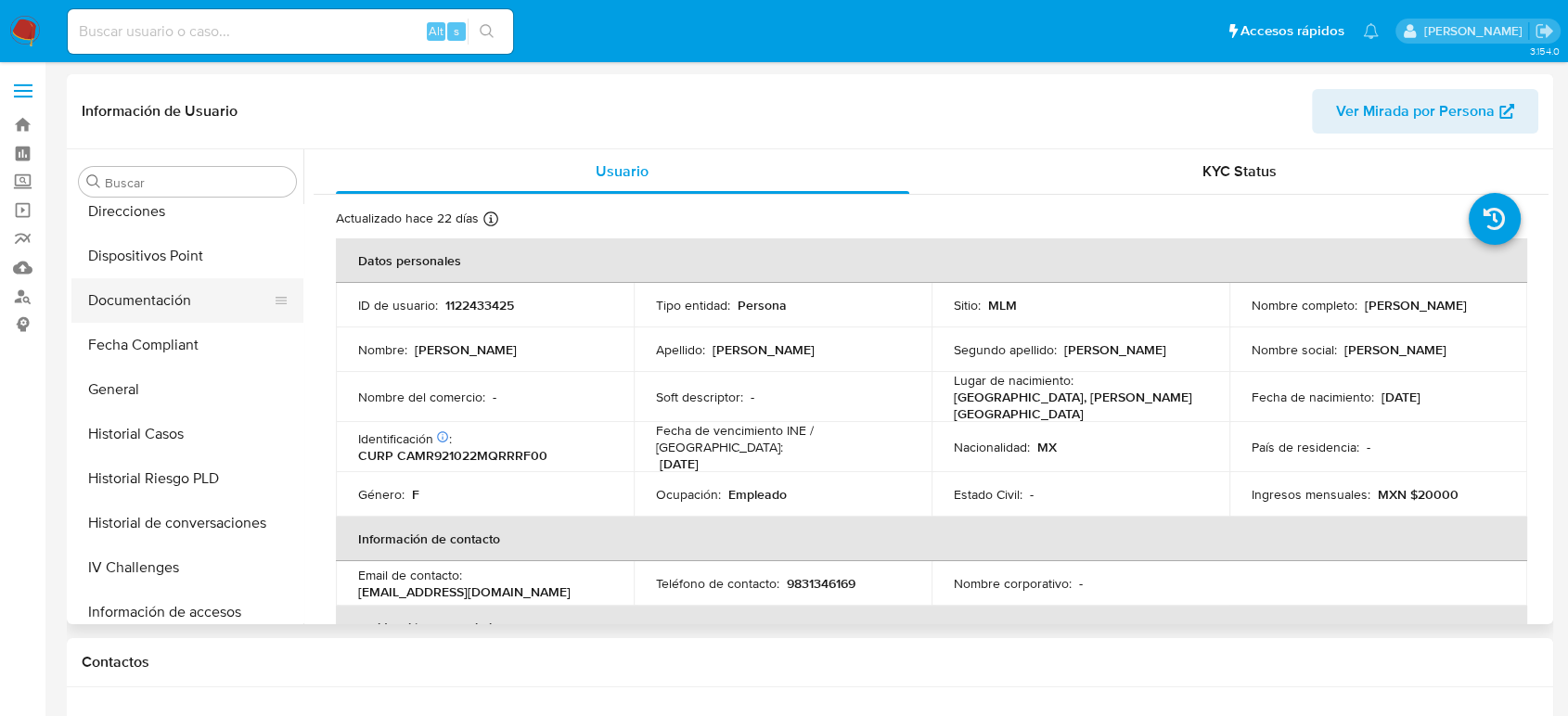
click at [155, 304] on button "Documentación" at bounding box center [180, 300] width 217 height 44
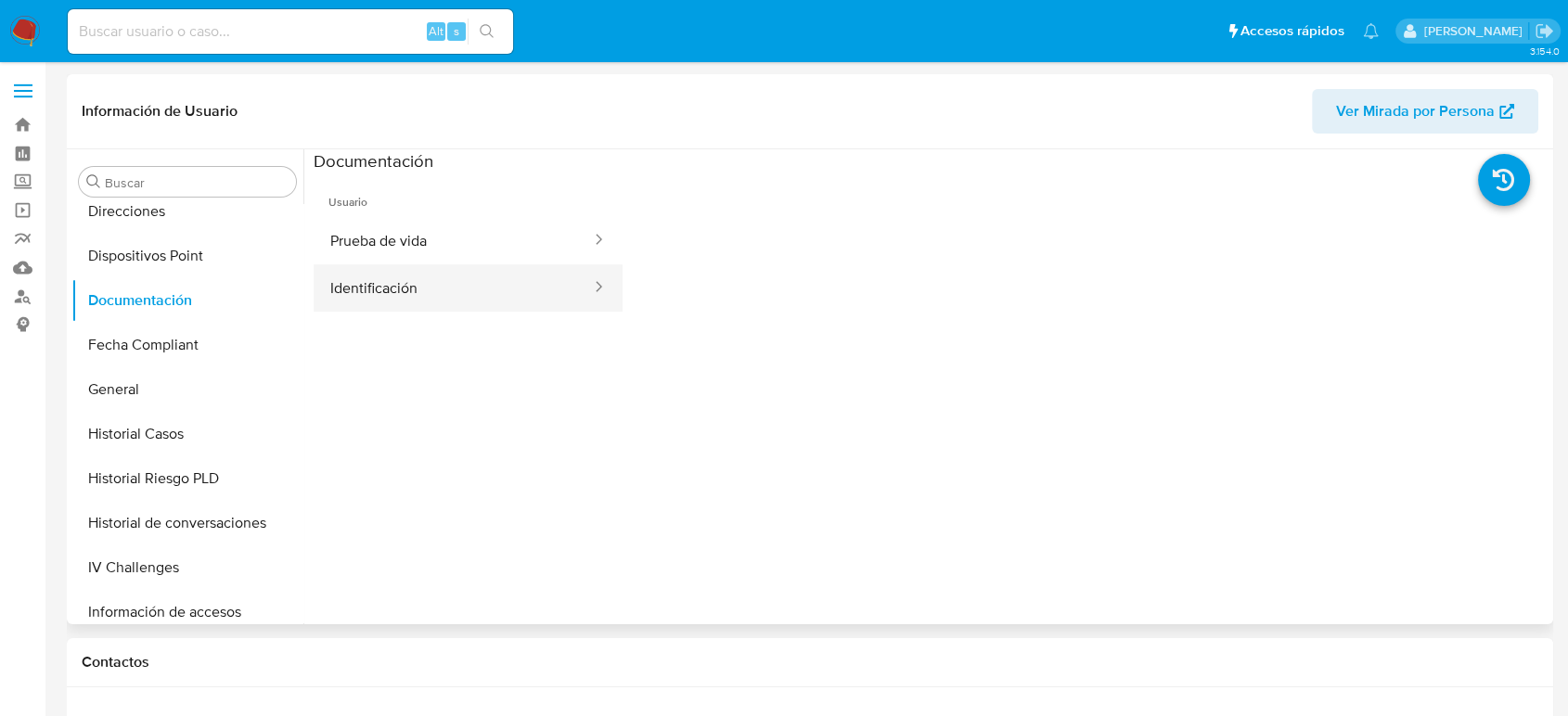
click at [518, 265] on button "Identificación" at bounding box center [453, 288] width 279 height 47
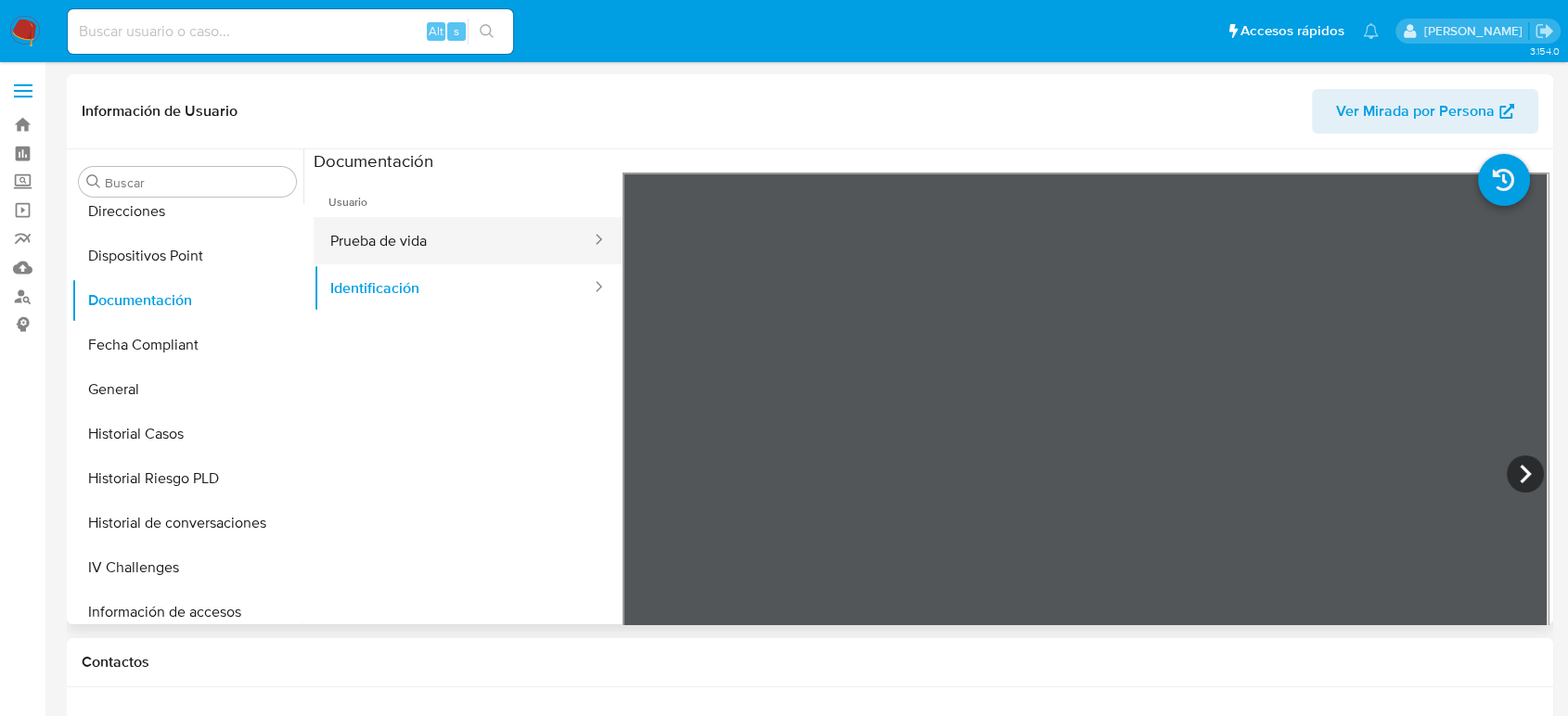
click at [514, 248] on button "Prueba de vida" at bounding box center [453, 240] width 279 height 47
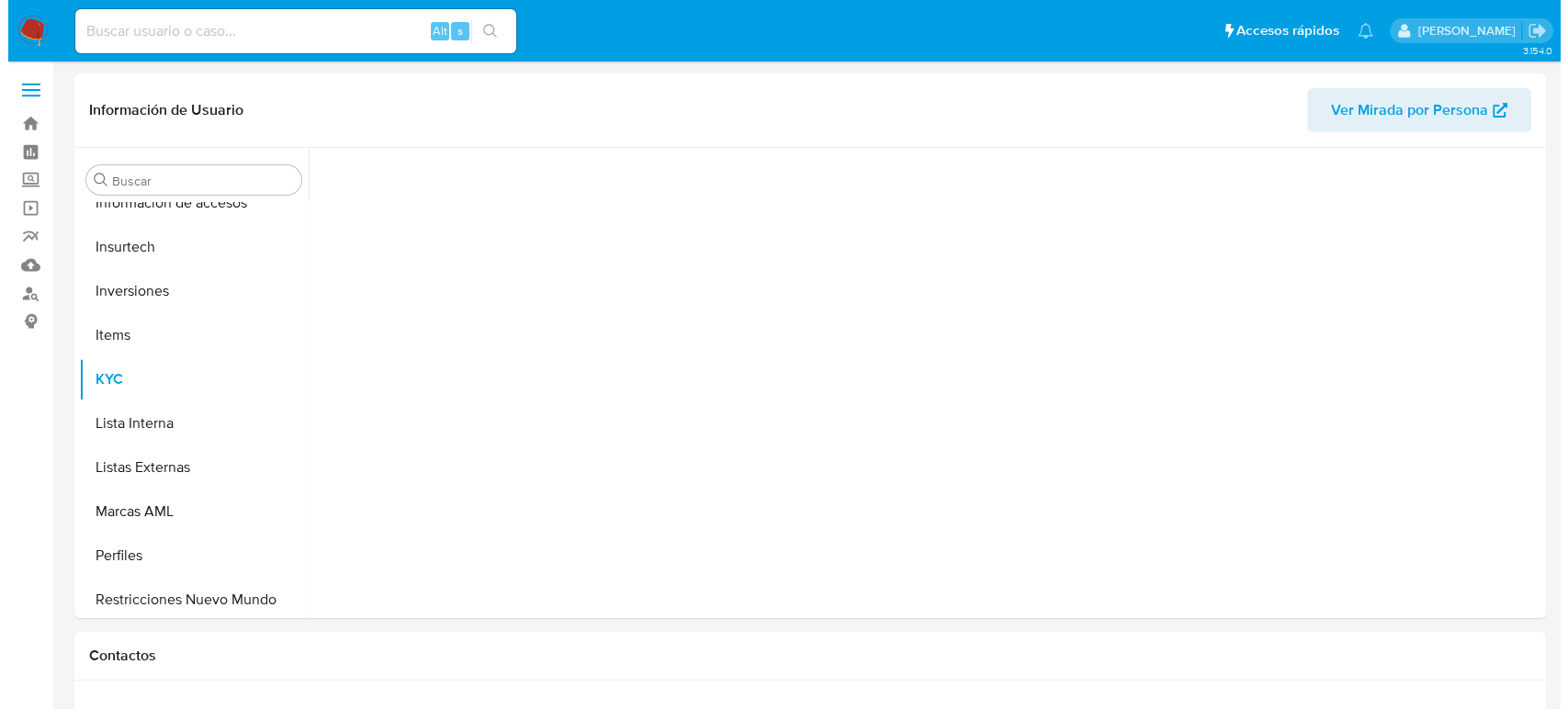
scroll to position [864, 0]
